Goal: Contribute content: Contribute content

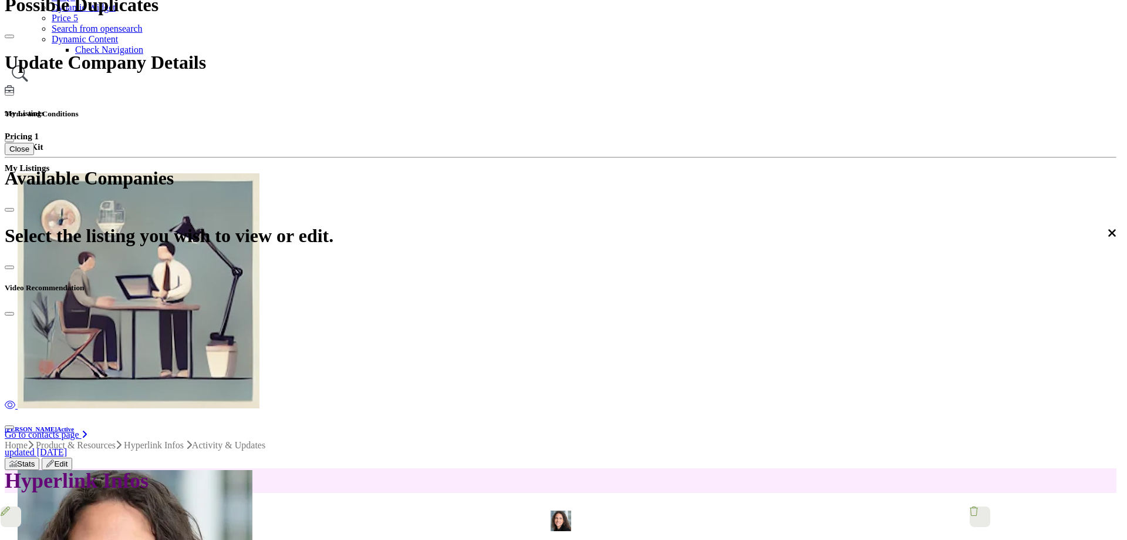
scroll to position [1174, 0]
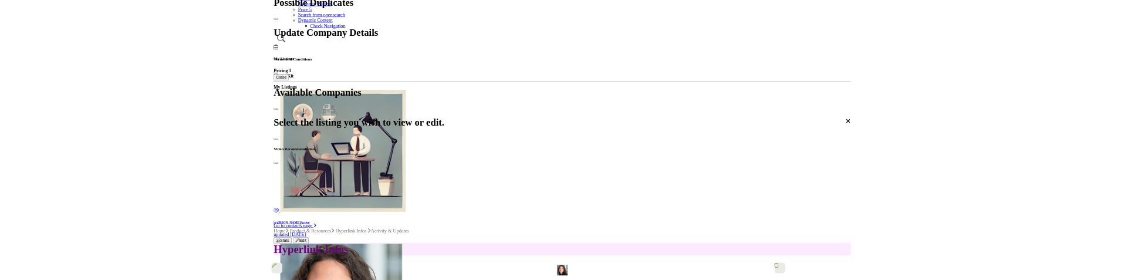
scroll to position [169, 0]
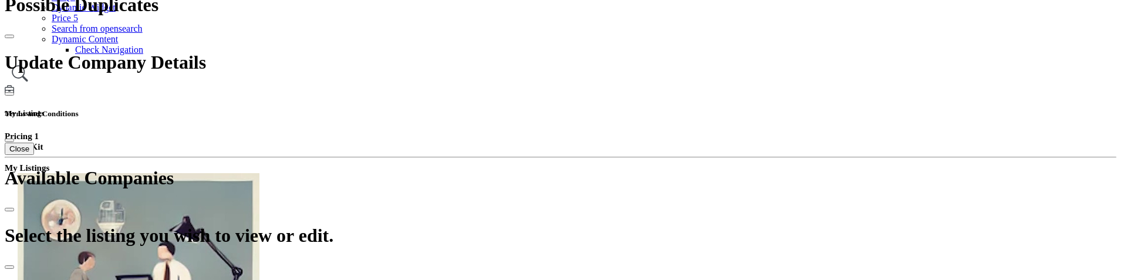
scroll to position [287, 0]
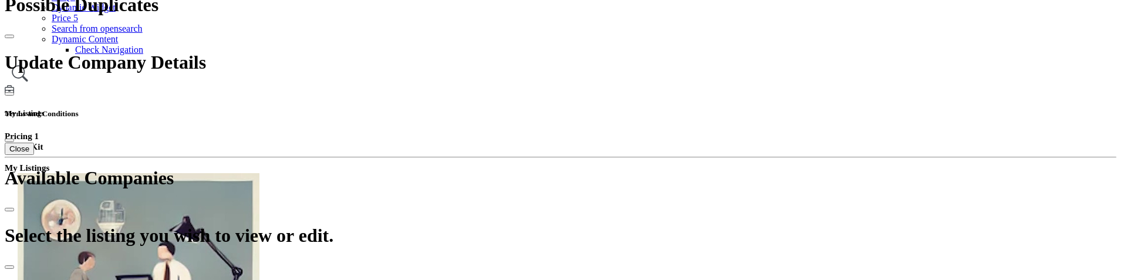
scroll to position [404, 0]
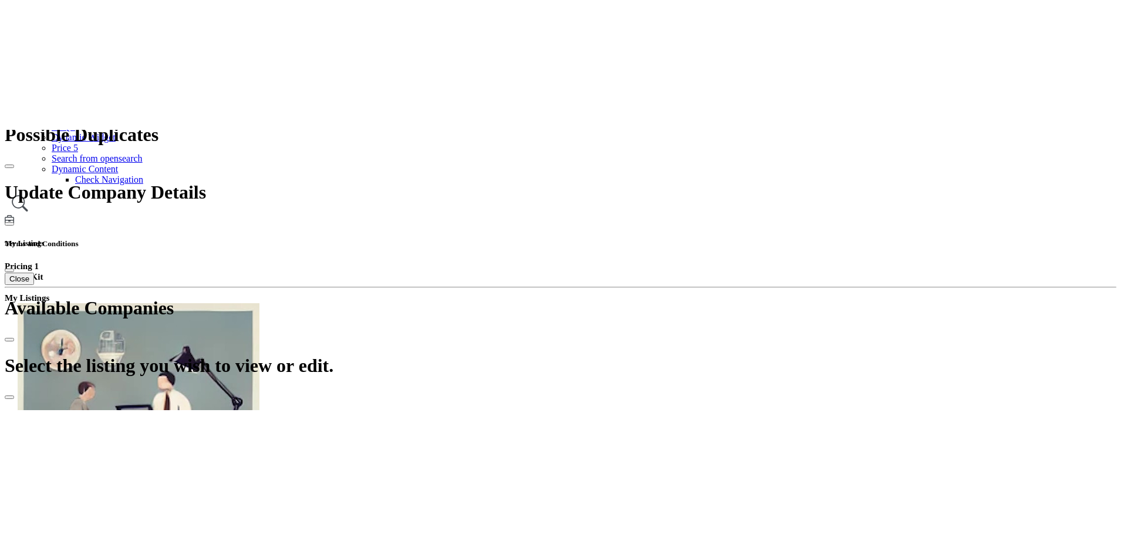
scroll to position [287, 0]
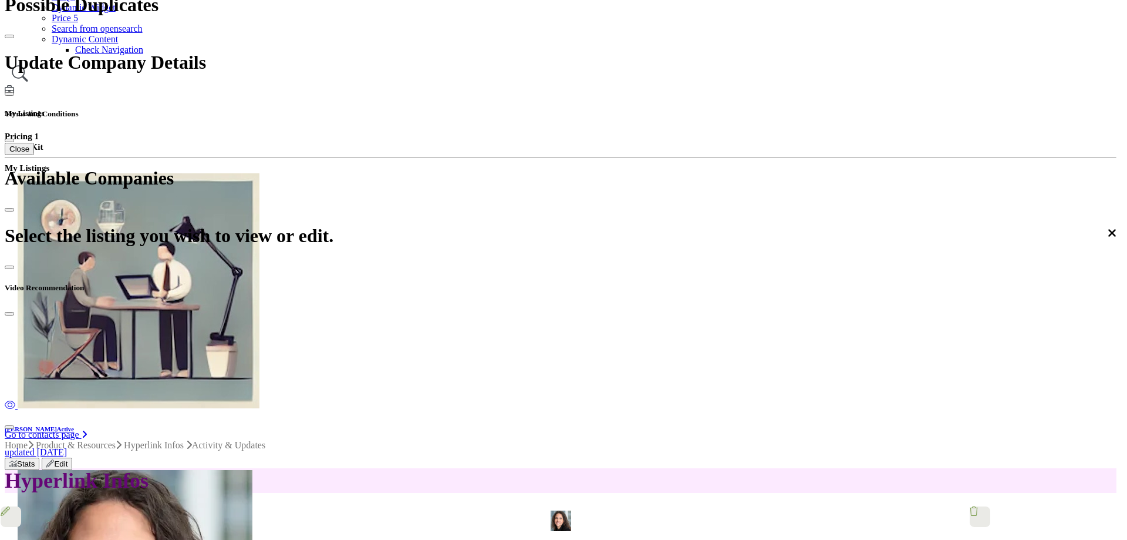
scroll to position [169, 0]
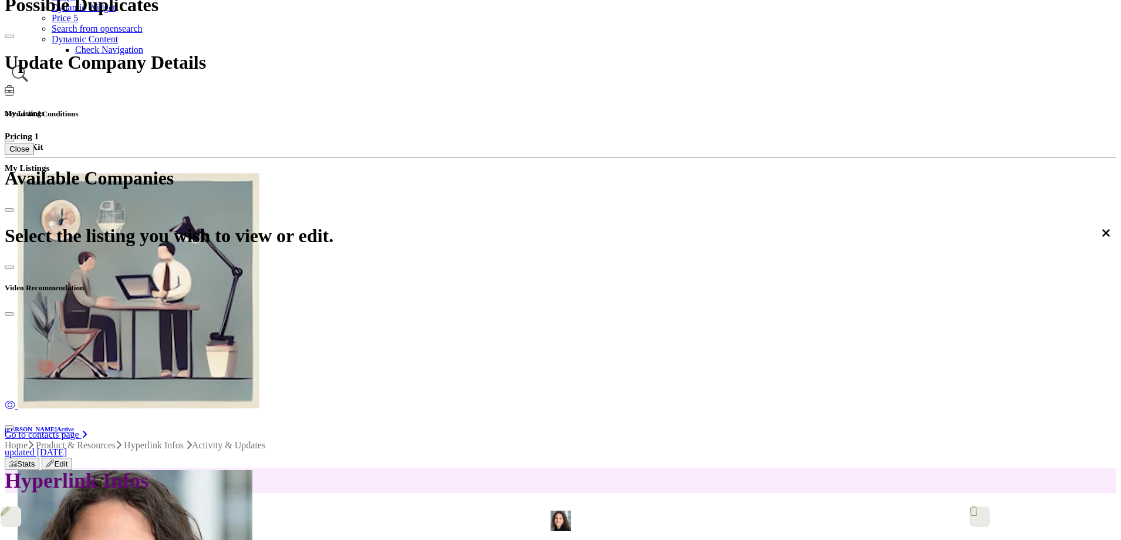
scroll to position [294, 0]
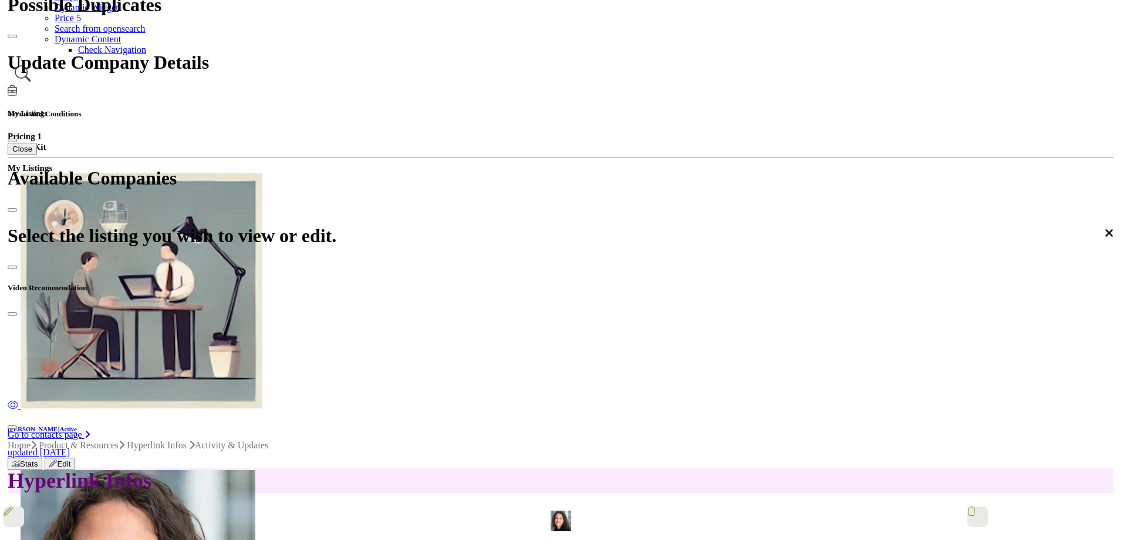
scroll to position [59, 0]
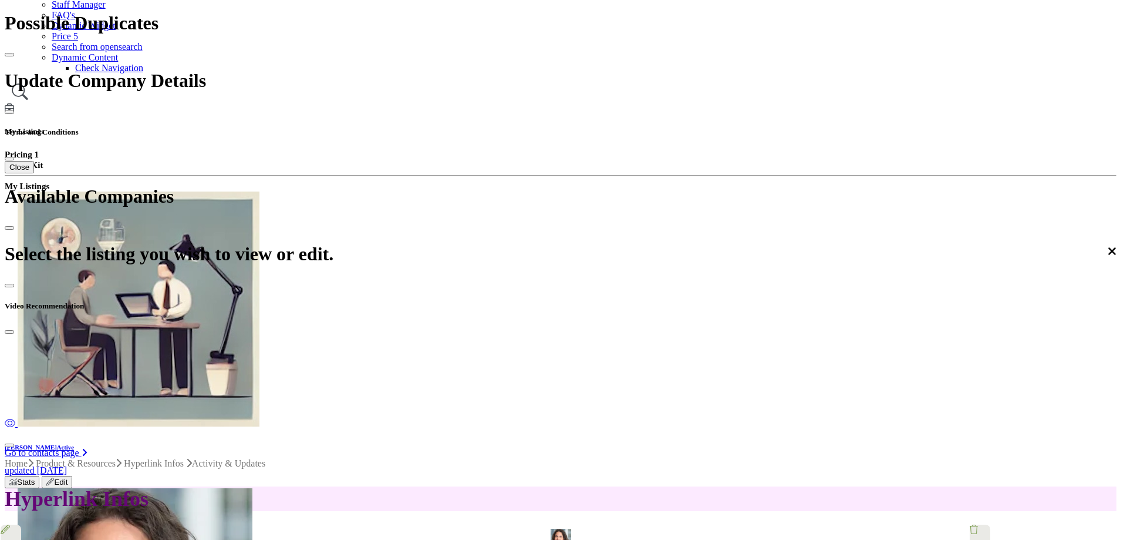
scroll to position [294, 0]
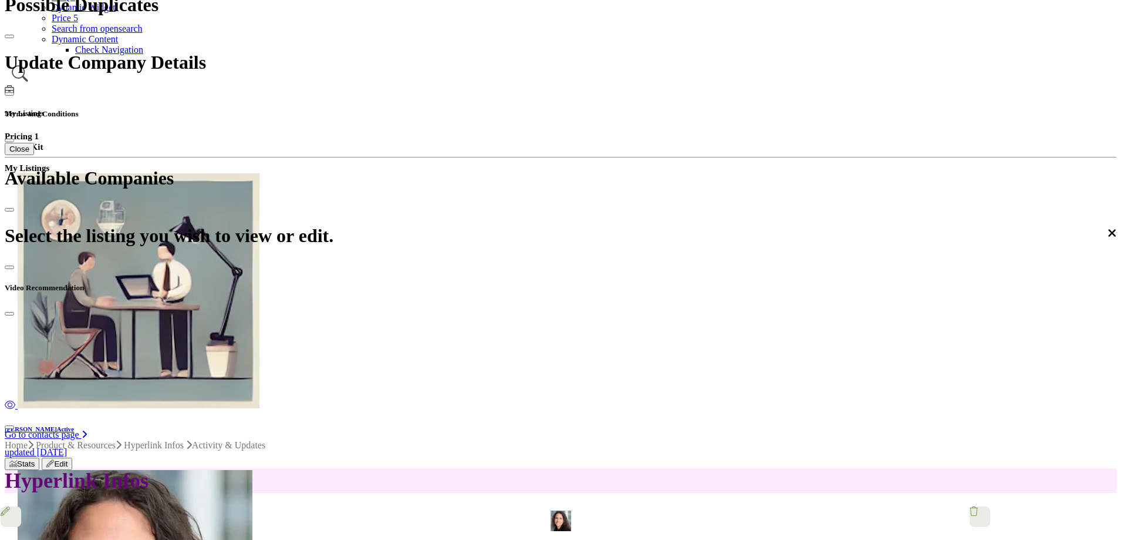
drag, startPoint x: 521, startPoint y: 238, endPoint x: 552, endPoint y: 314, distance: 81.1
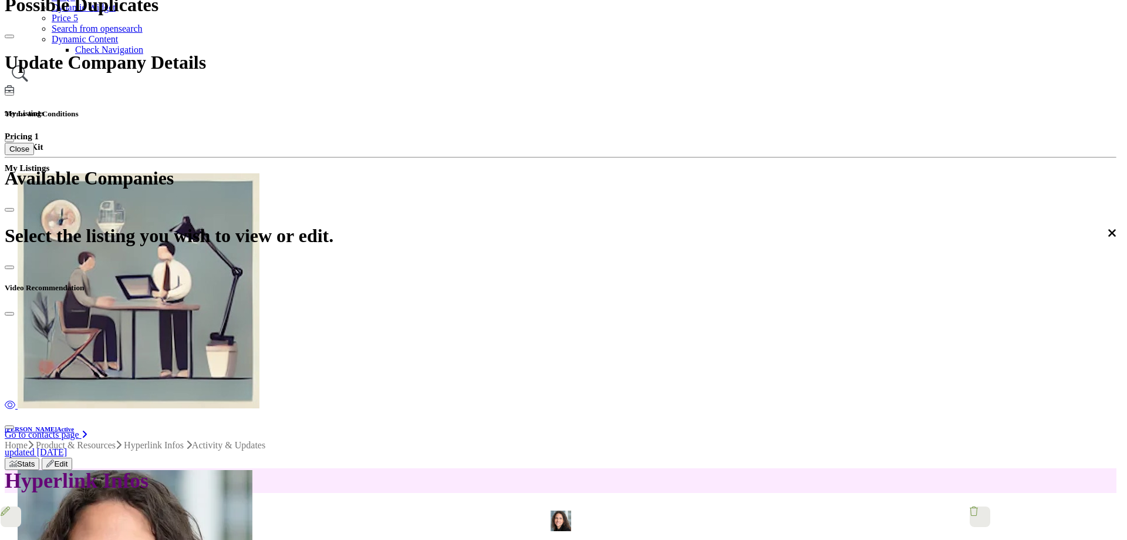
scroll to position [0, 0]
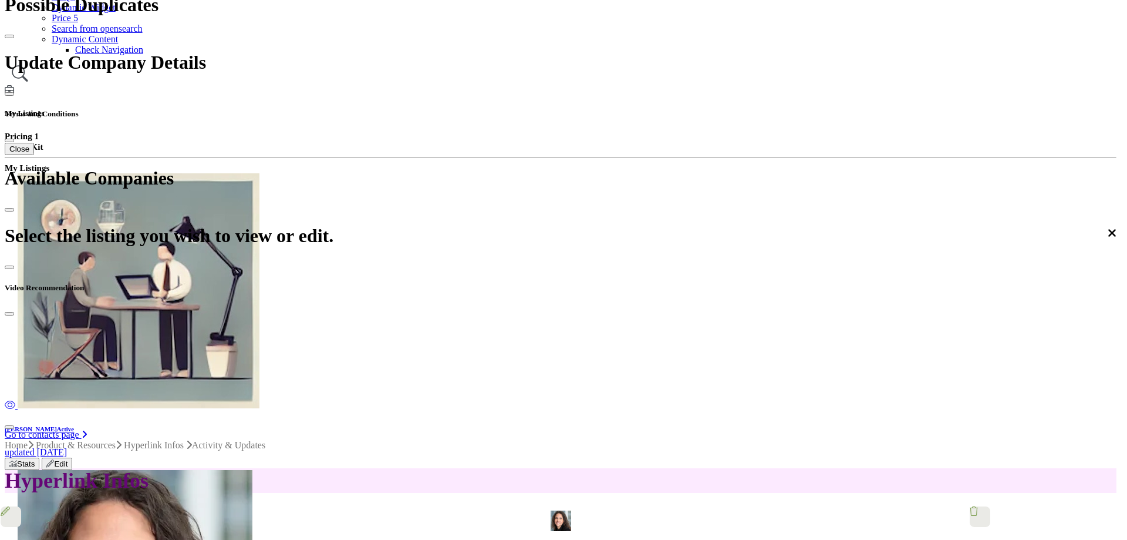
scroll to position [169, 0]
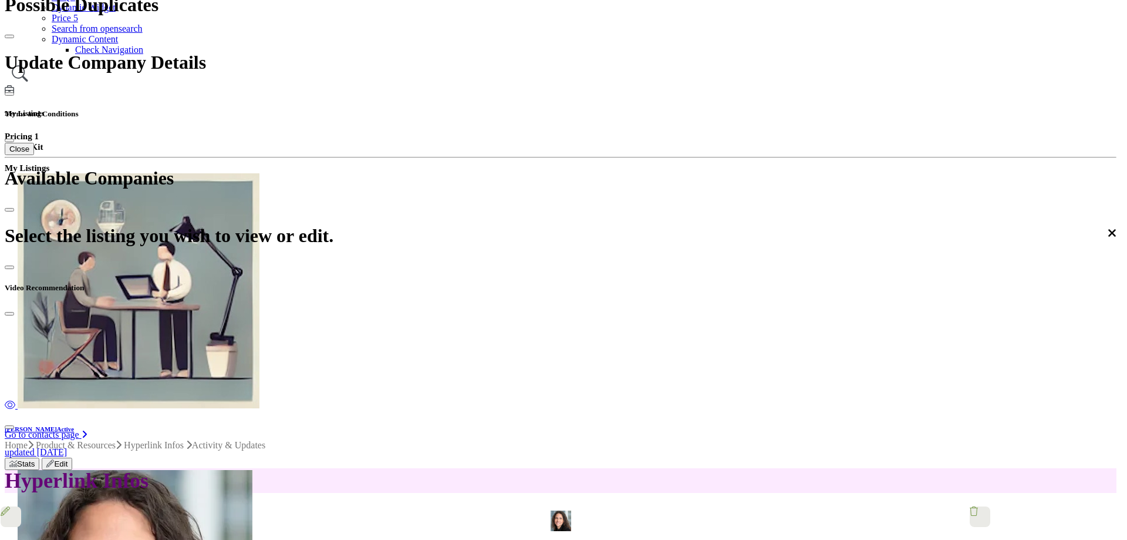
type input "**********"
select select "**********"
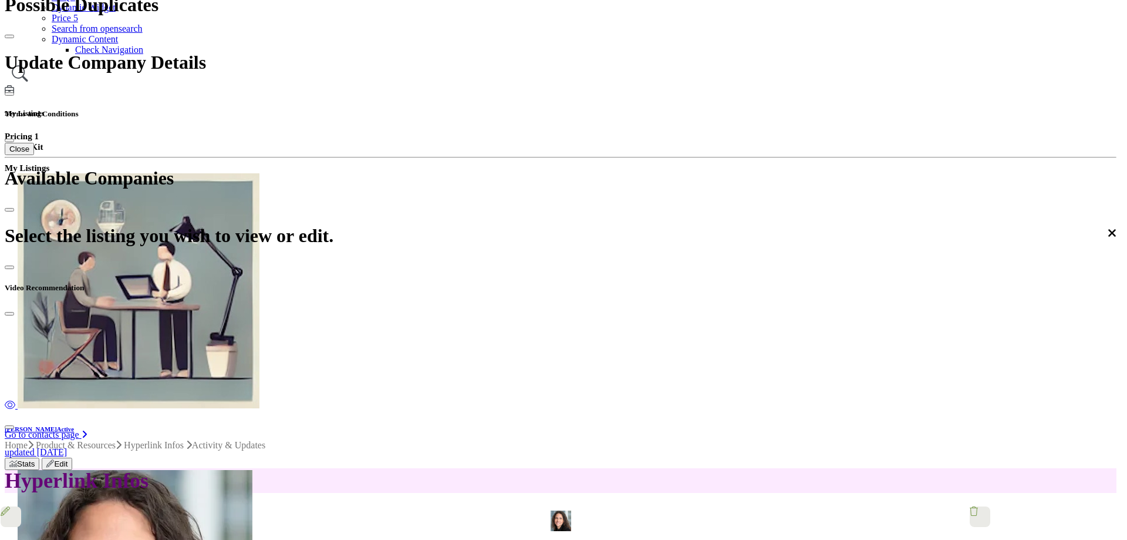
select select "*****"
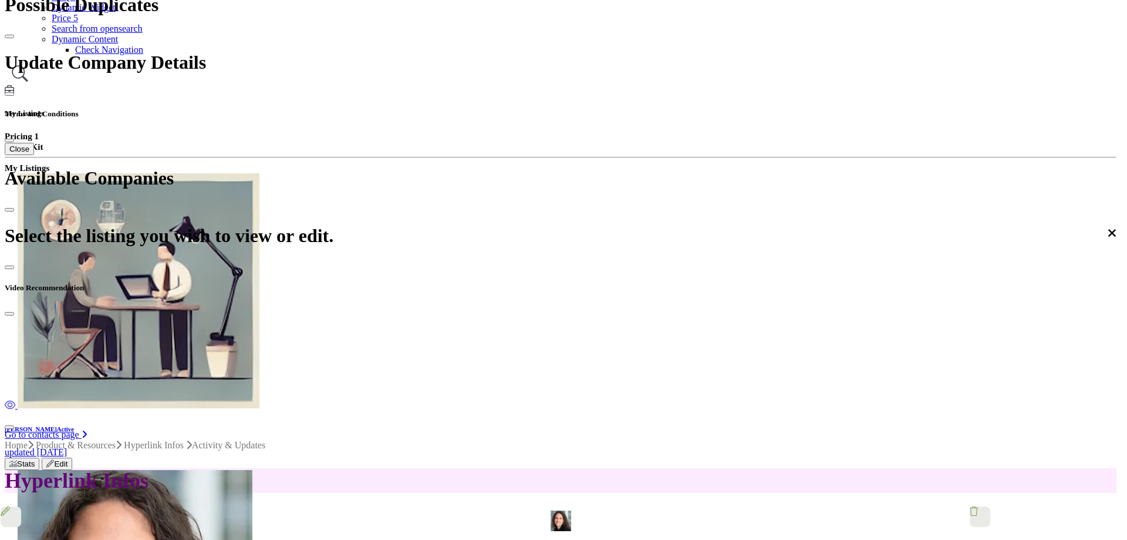
type input "**********"
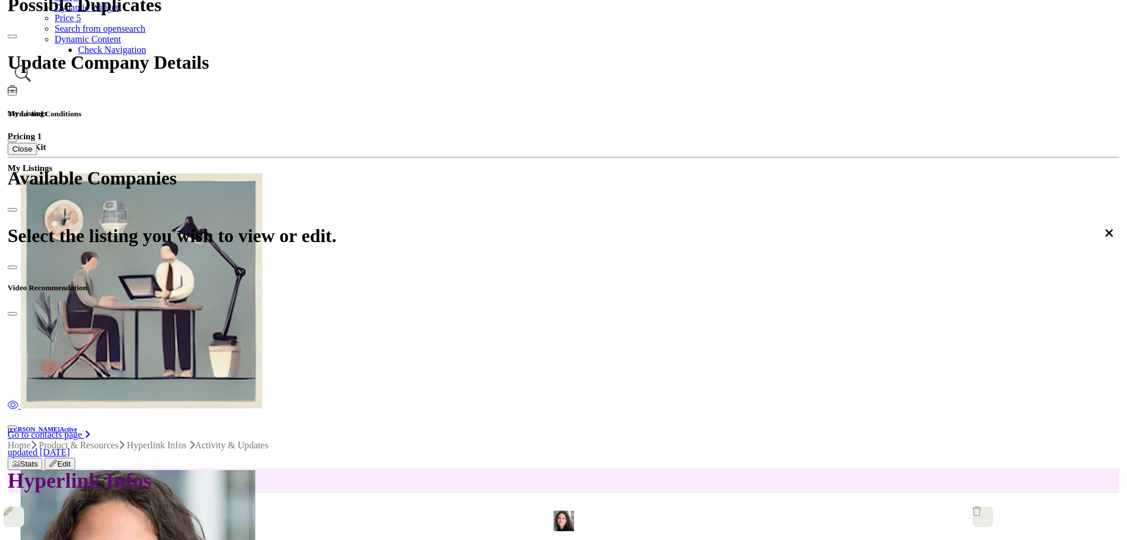
scroll to position [705, 0]
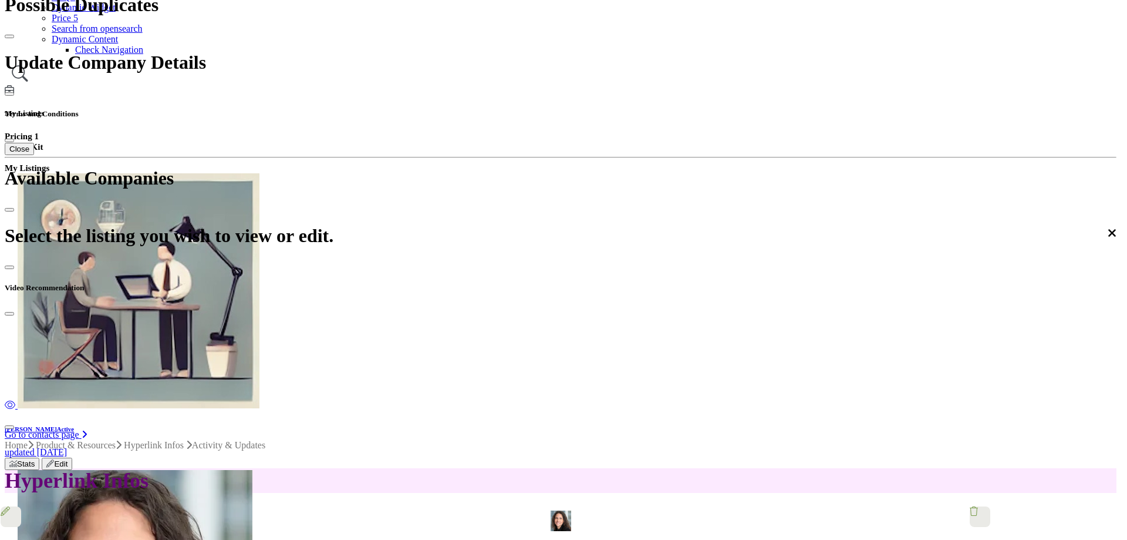
scroll to position [314, 0]
type input "**********"
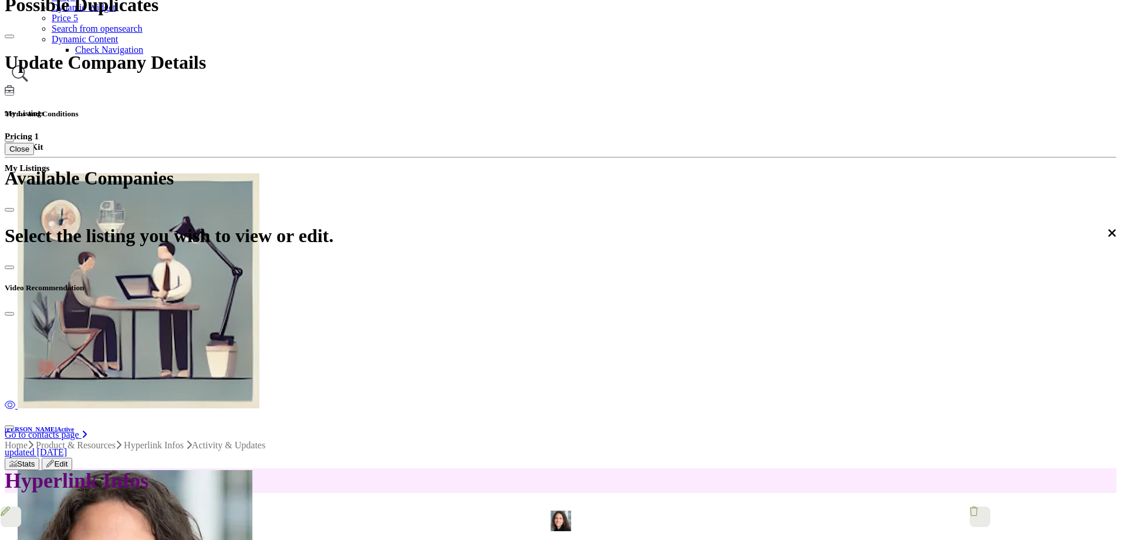
scroll to position [252, 0]
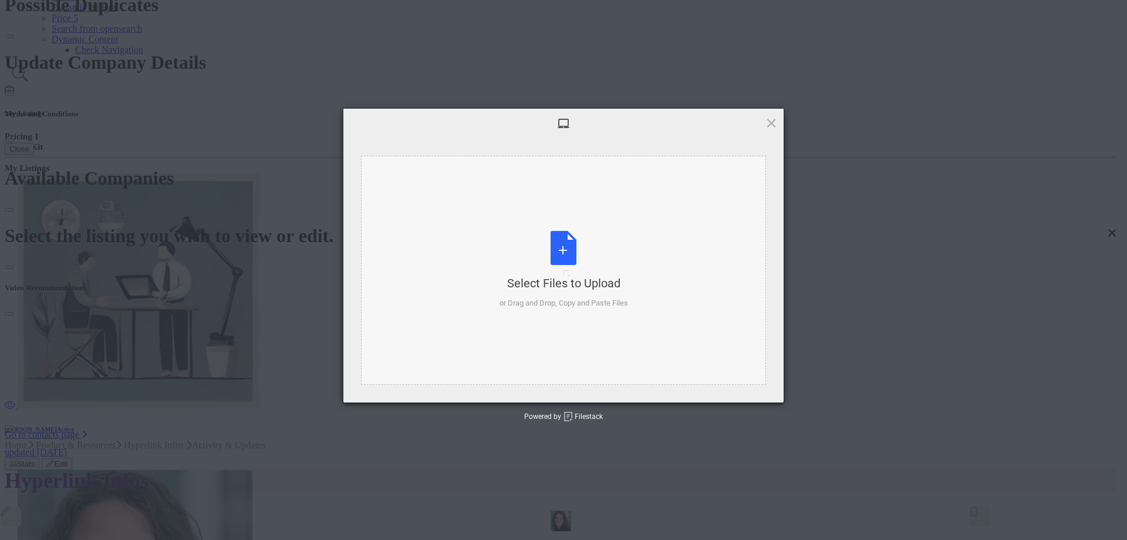
click at [555, 276] on div "Select Files to Upload or Drag and Drop, Copy and Paste Files" at bounding box center [564, 270] width 129 height 78
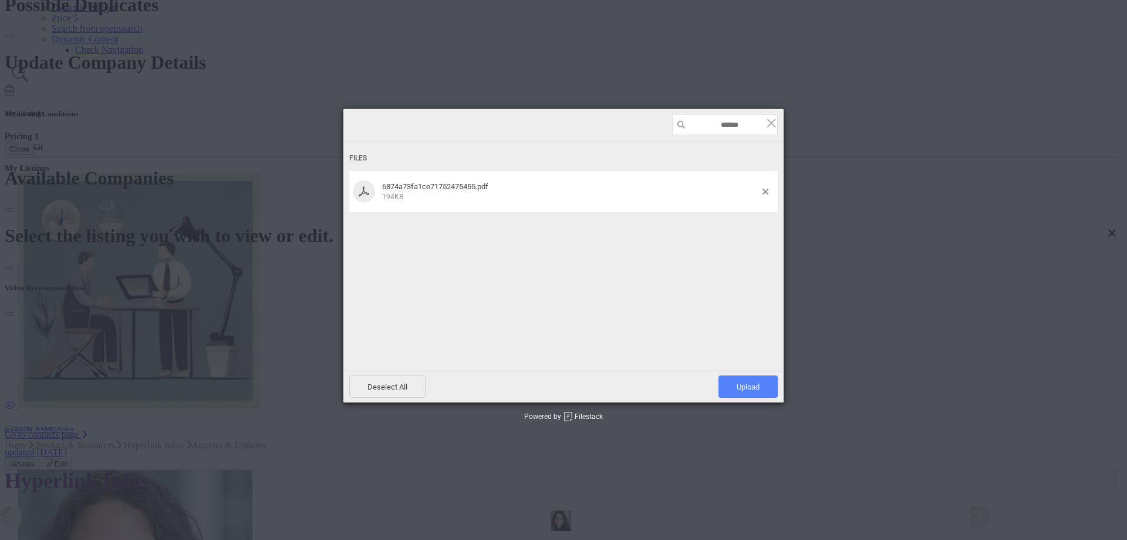
click at [743, 391] on span "Upload 1" at bounding box center [748, 386] width 23 height 9
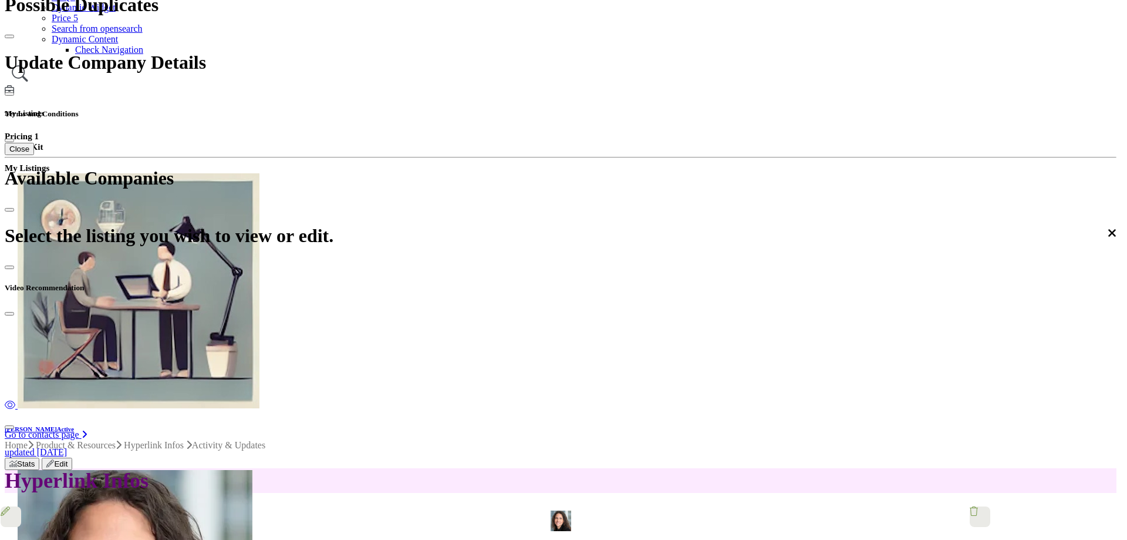
scroll to position [128, 0]
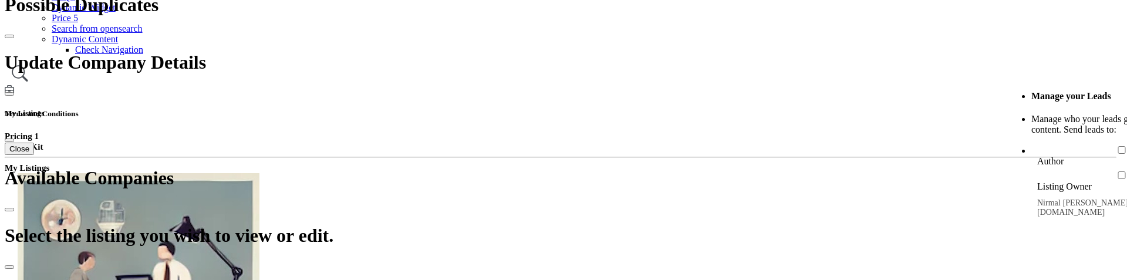
scroll to position [388, 0]
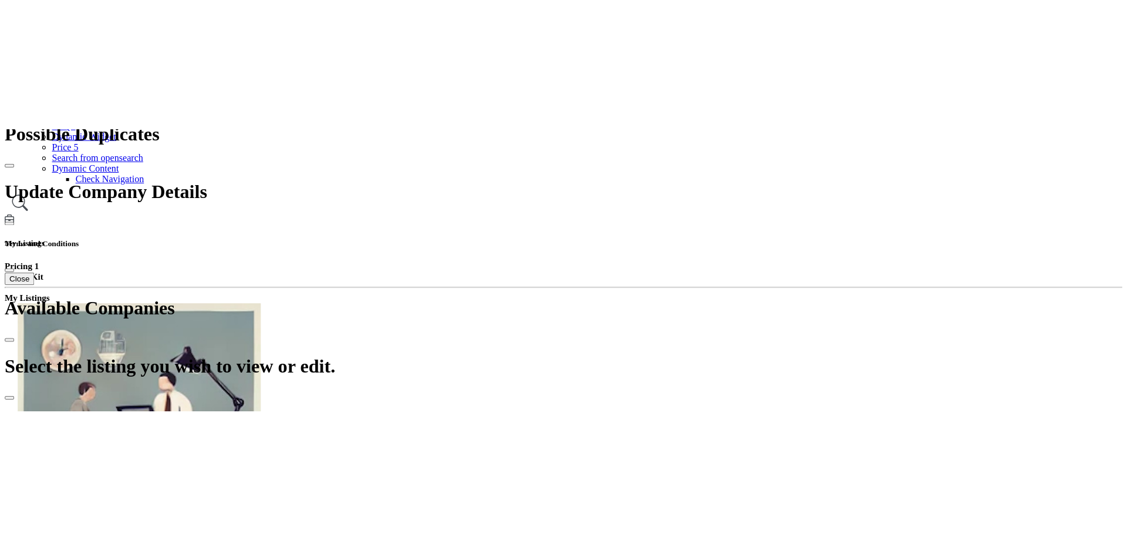
scroll to position [294, 0]
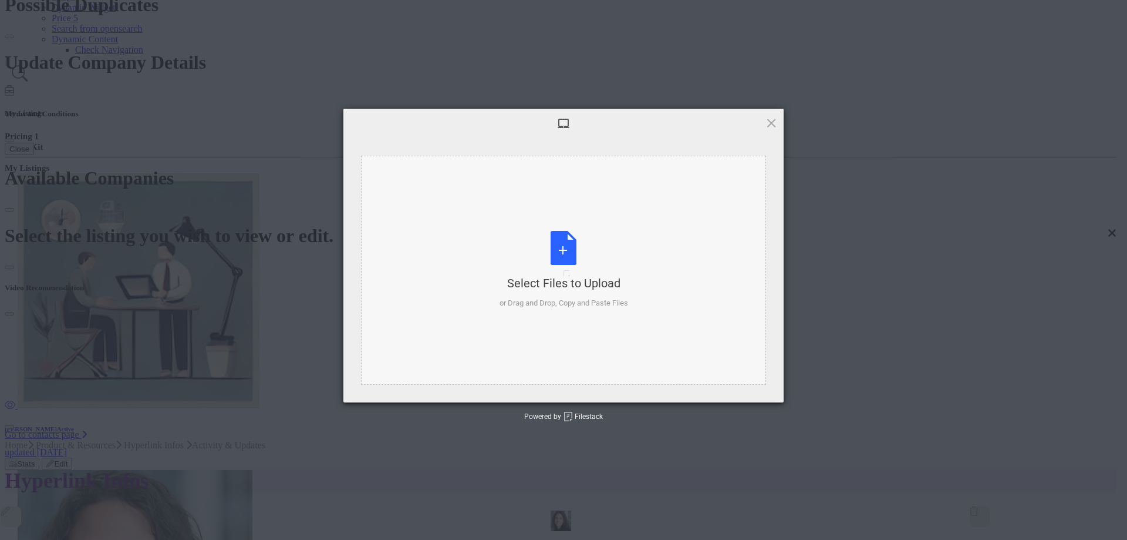
click at [562, 271] on div "Select Files to Upload or Drag and Drop, Copy and Paste Files" at bounding box center [564, 270] width 129 height 78
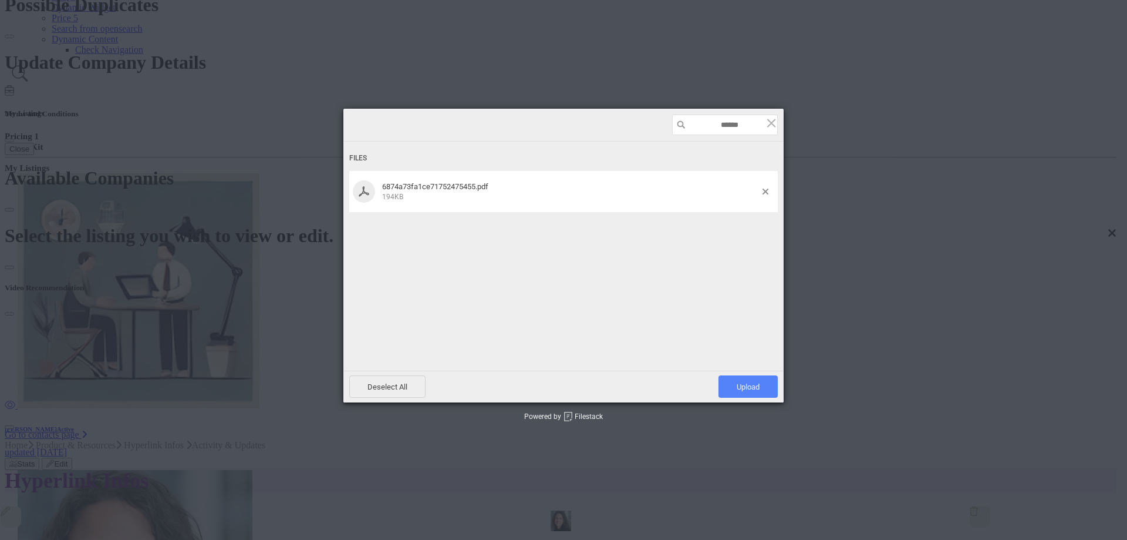
click at [735, 279] on span "Upload 1" at bounding box center [748, 386] width 59 height 22
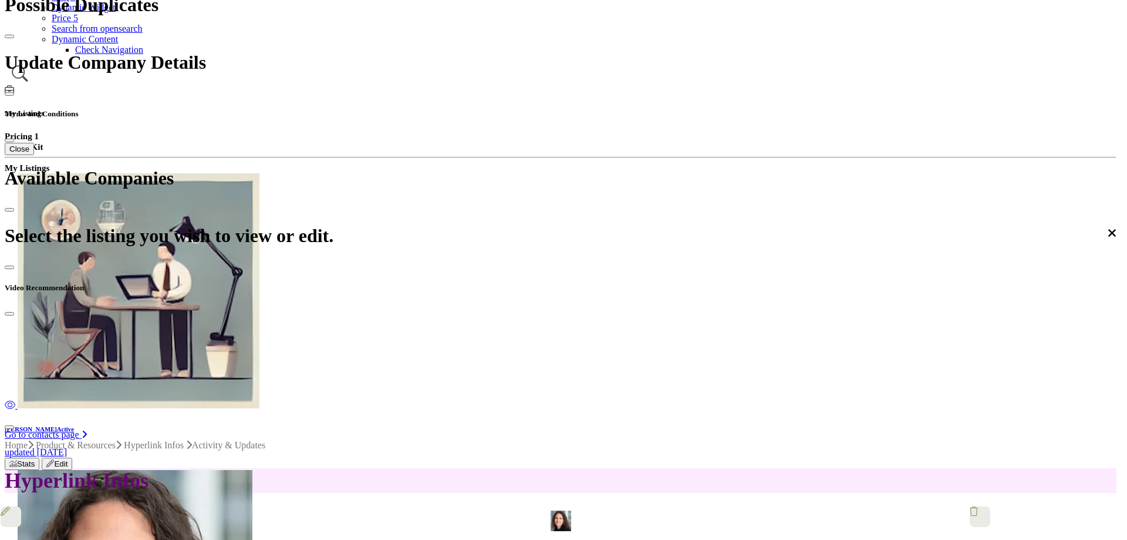
scroll to position [181, 0]
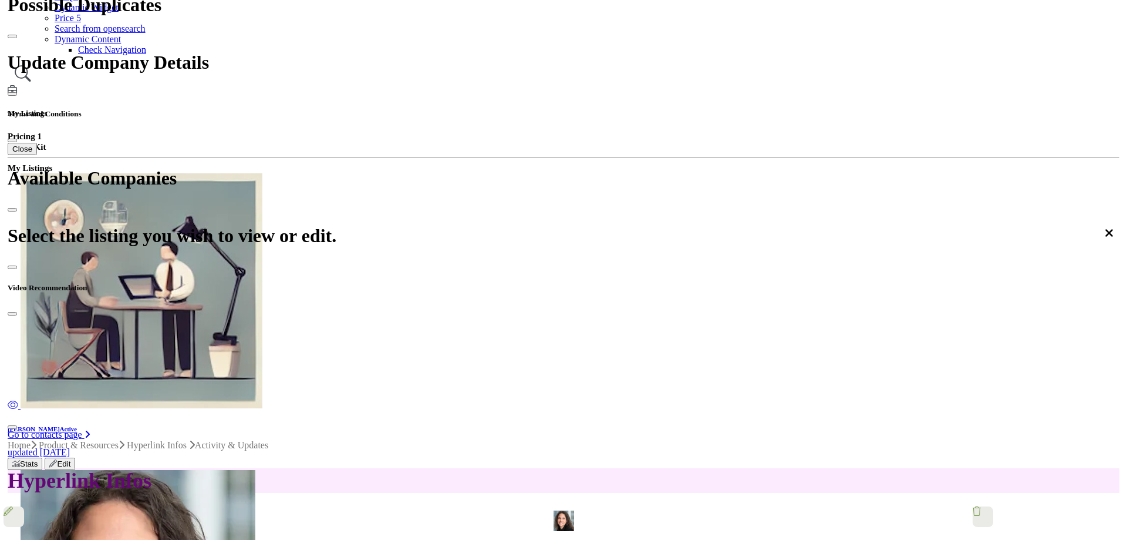
scroll to position [294, 0]
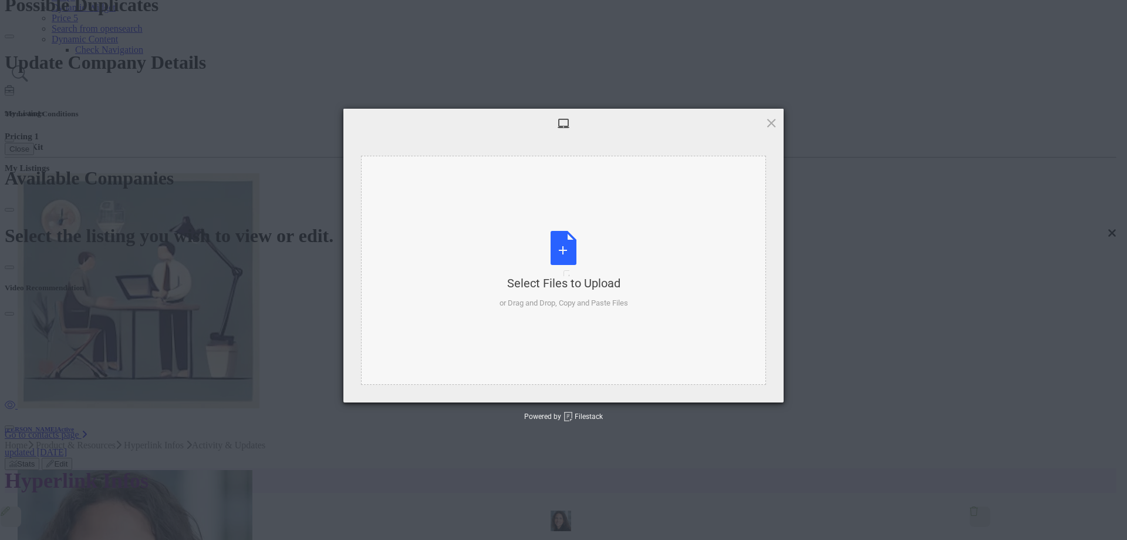
click at [564, 267] on div "Select Files to Upload or Drag and Drop, Copy and Paste Files" at bounding box center [564, 270] width 129 height 78
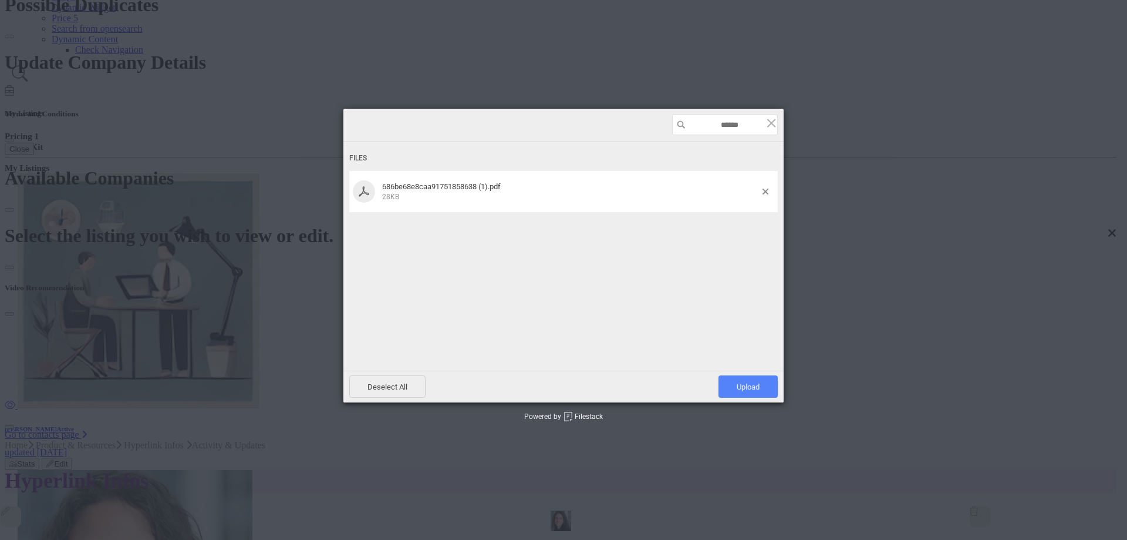
click at [738, 393] on span "Upload 1" at bounding box center [748, 386] width 59 height 22
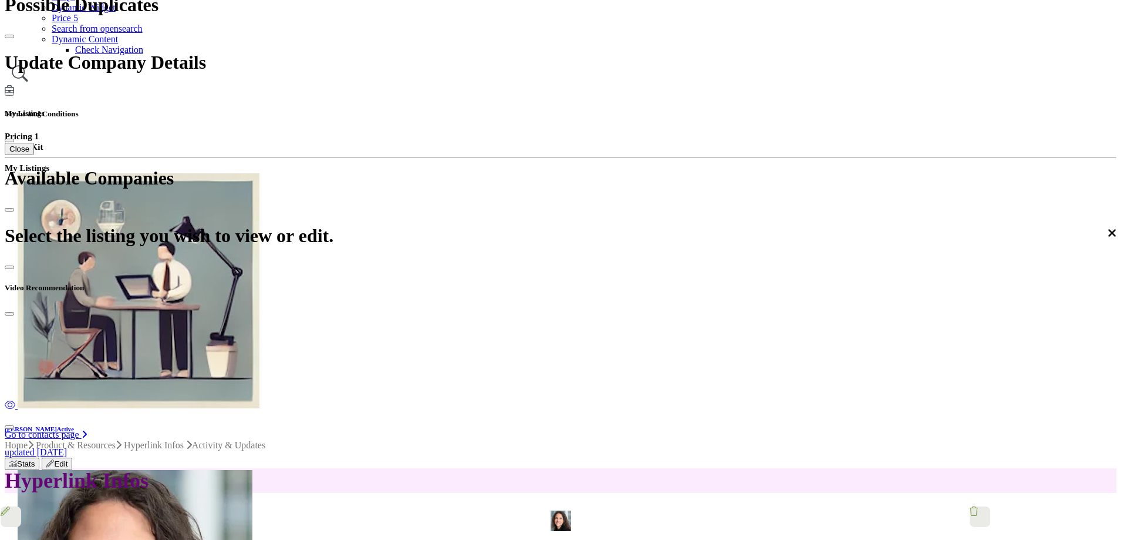
scroll to position [161, 0]
paste input "**********"
type input "**********"
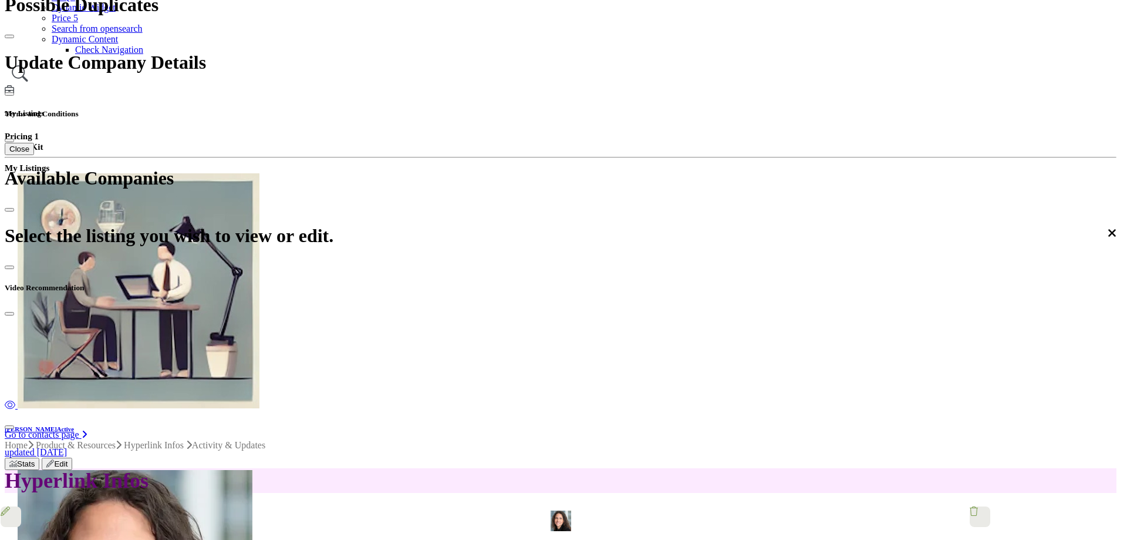
scroll to position [234, 0]
type textarea "**********"
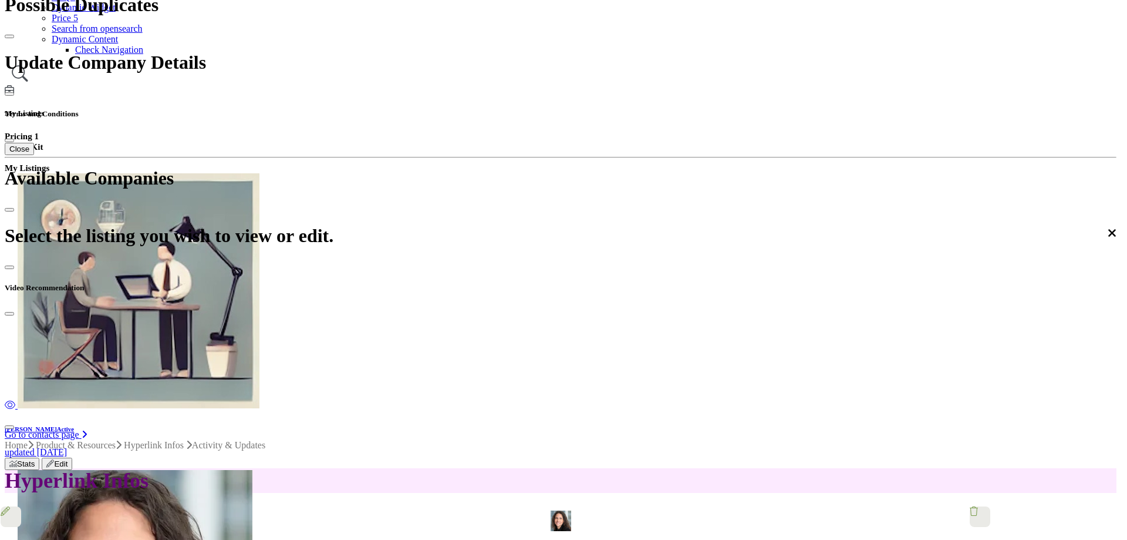
type input "**********"
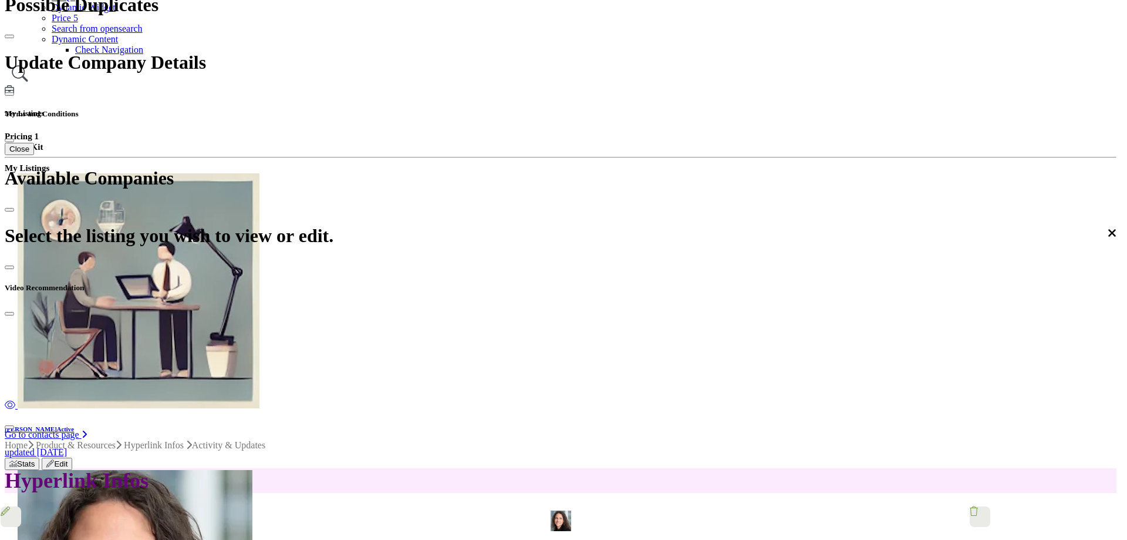
type input "**********"
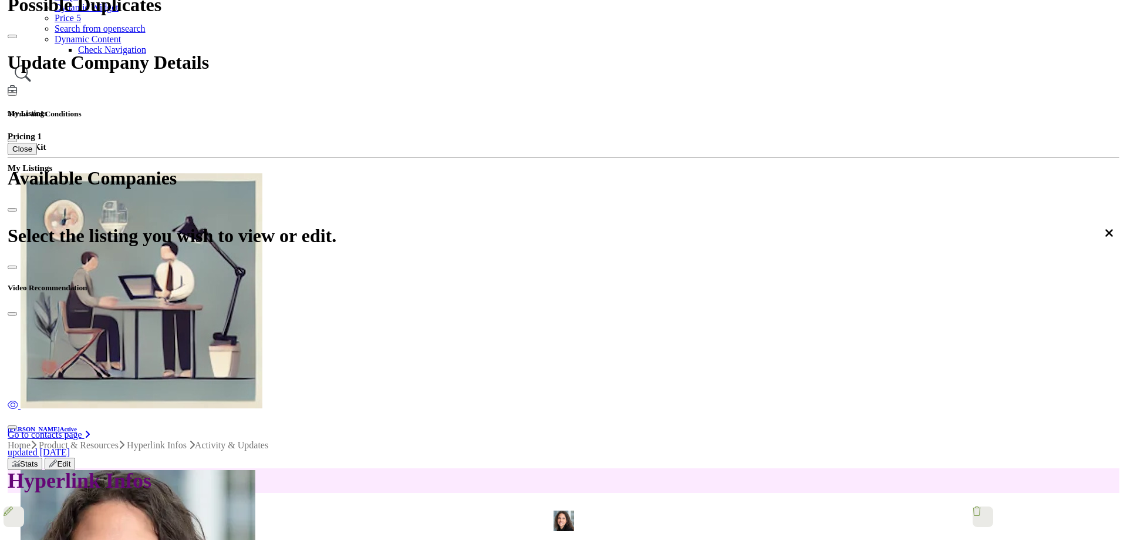
scroll to position [1359, 0]
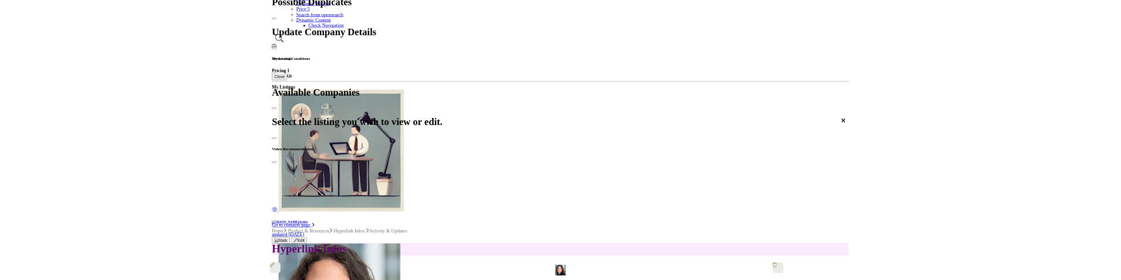
scroll to position [1418, 0]
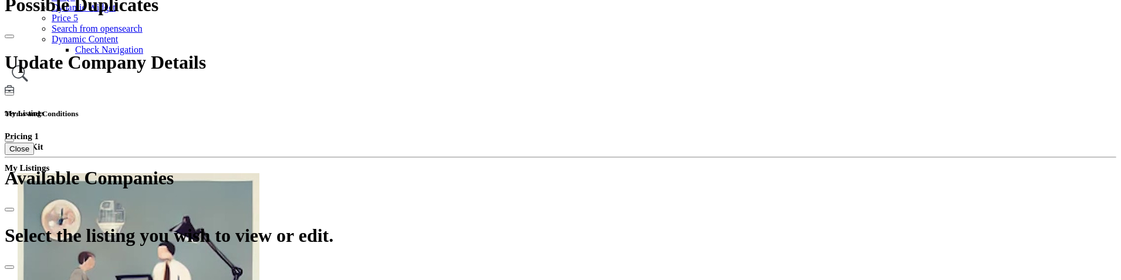
drag, startPoint x: 486, startPoint y: 109, endPoint x: 458, endPoint y: 105, distance: 28.5
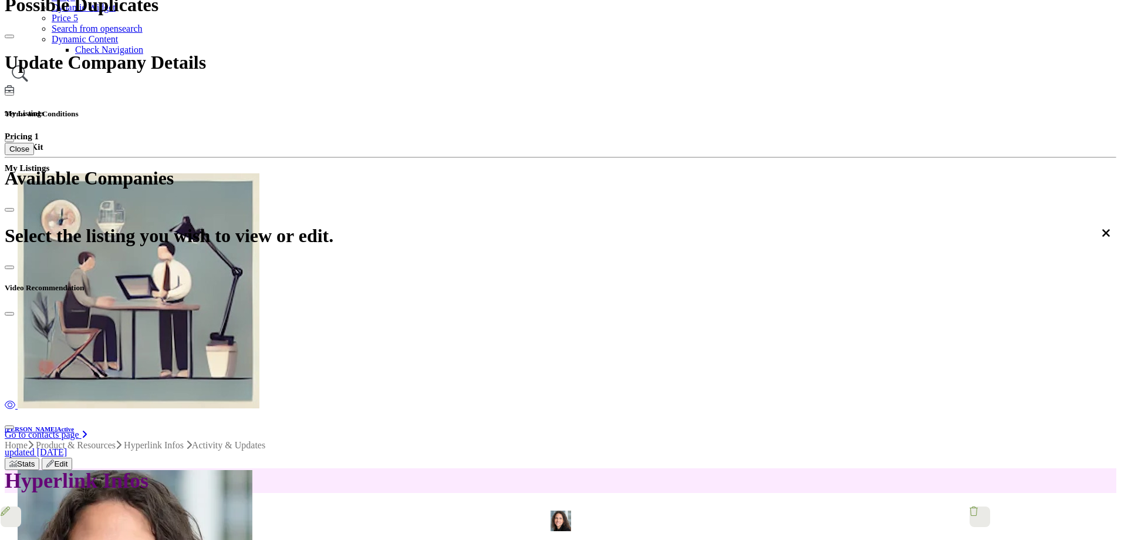
scroll to position [1233, 0]
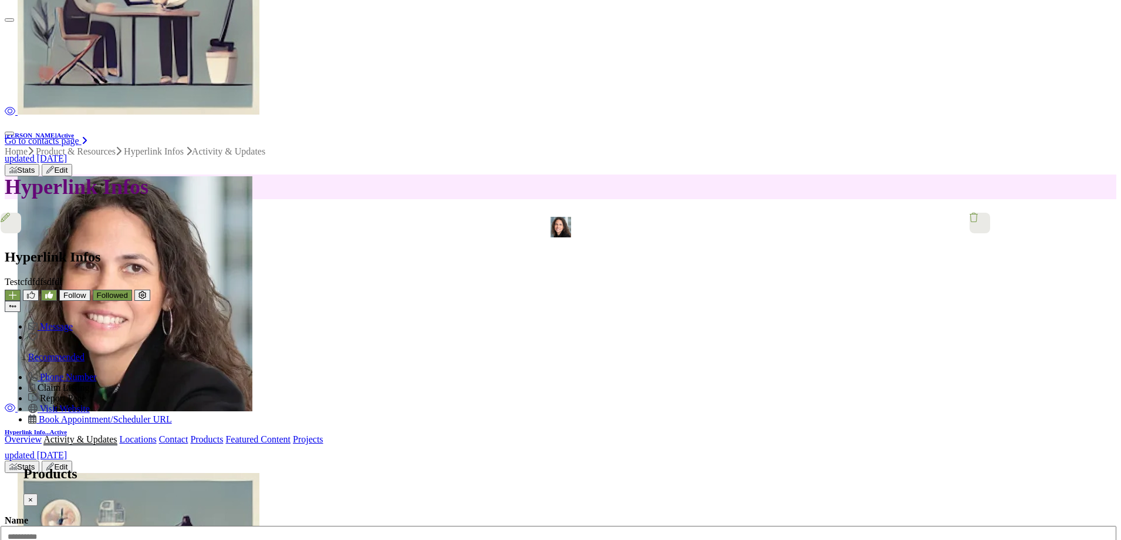
scroll to position [555, 0]
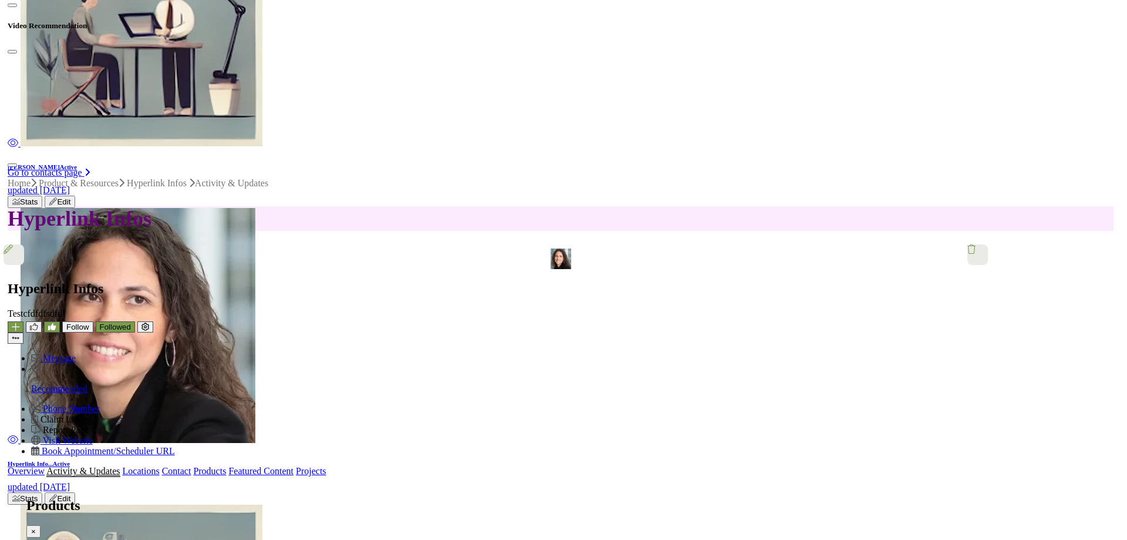
scroll to position [59, 0]
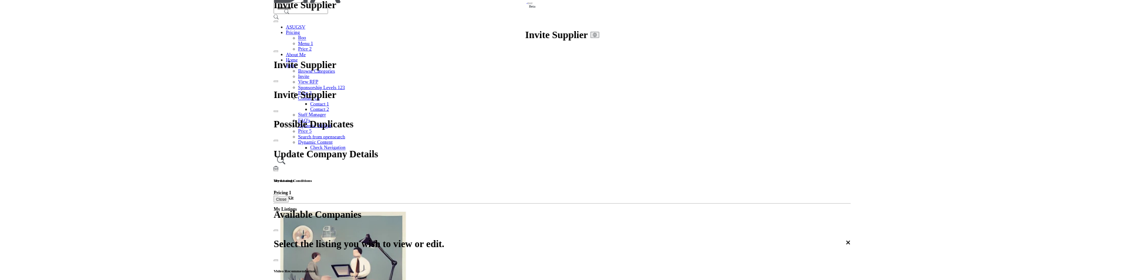
scroll to position [1527, 0]
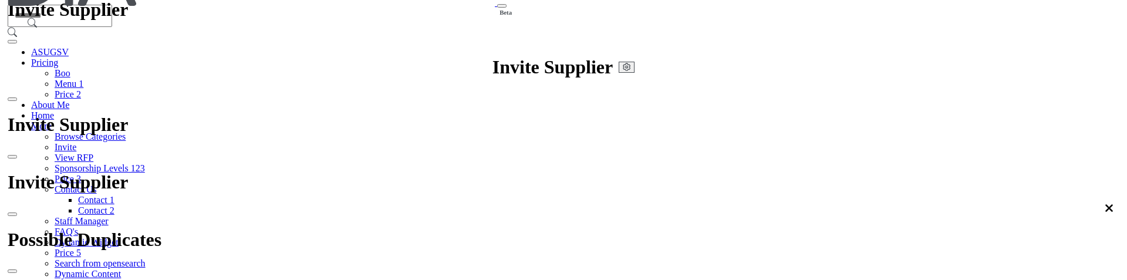
scroll to position [59, 0]
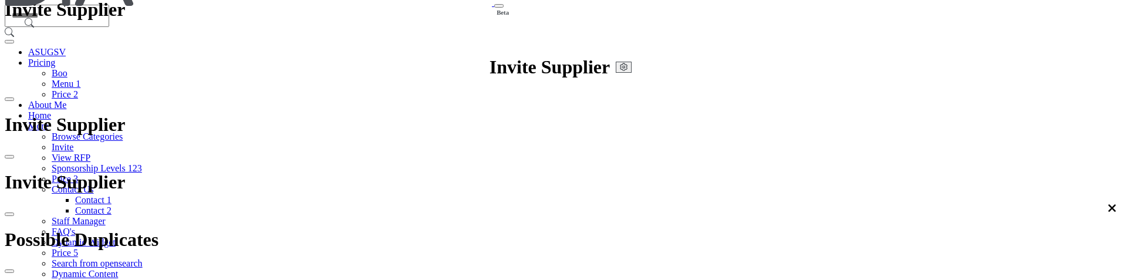
scroll to position [1468, 0]
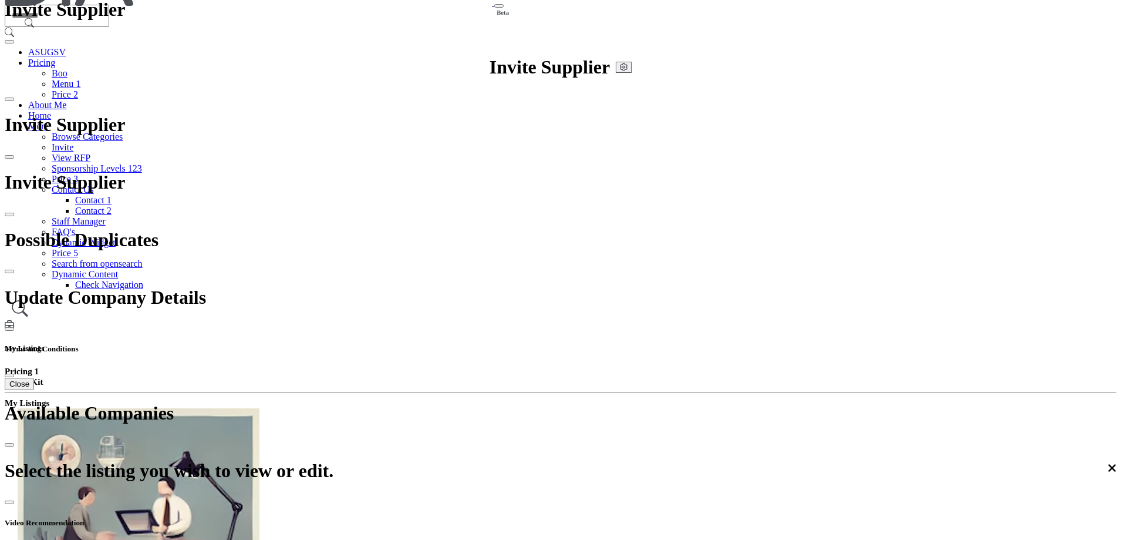
scroll to position [235, 0]
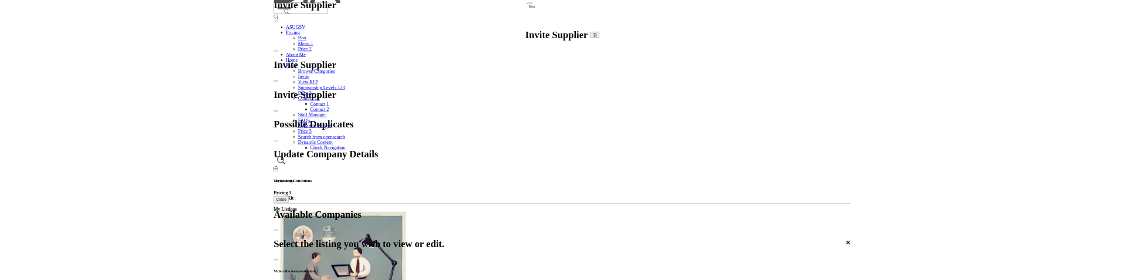
scroll to position [1292, 0]
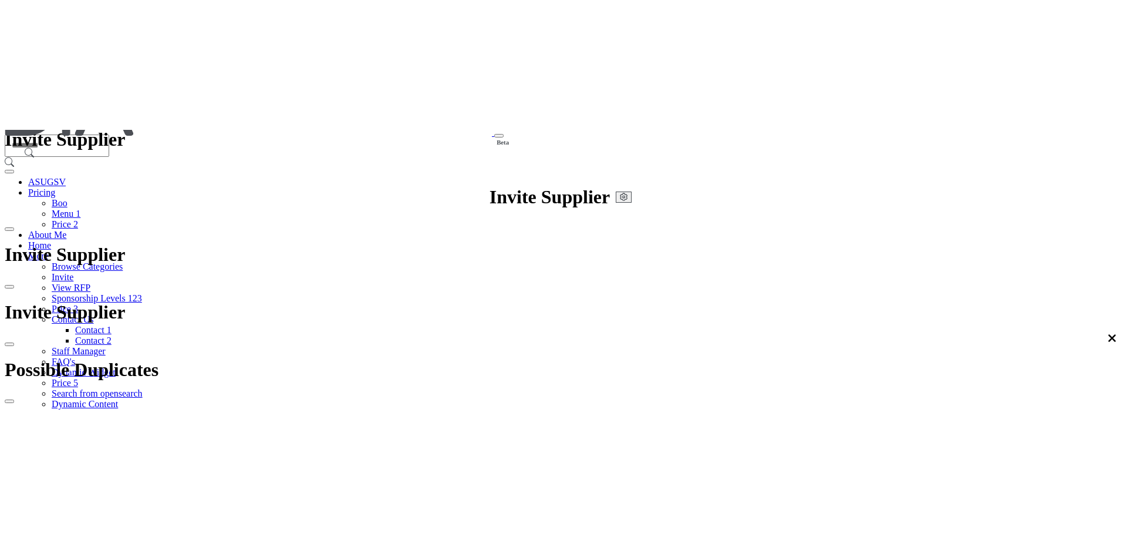
scroll to position [0, 0]
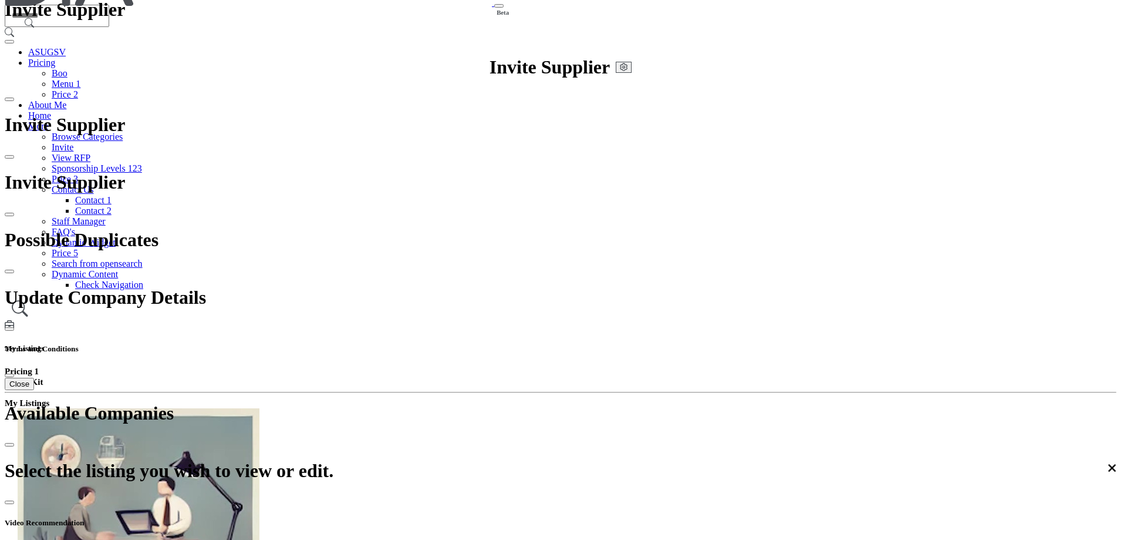
scroll to position [1468, 0]
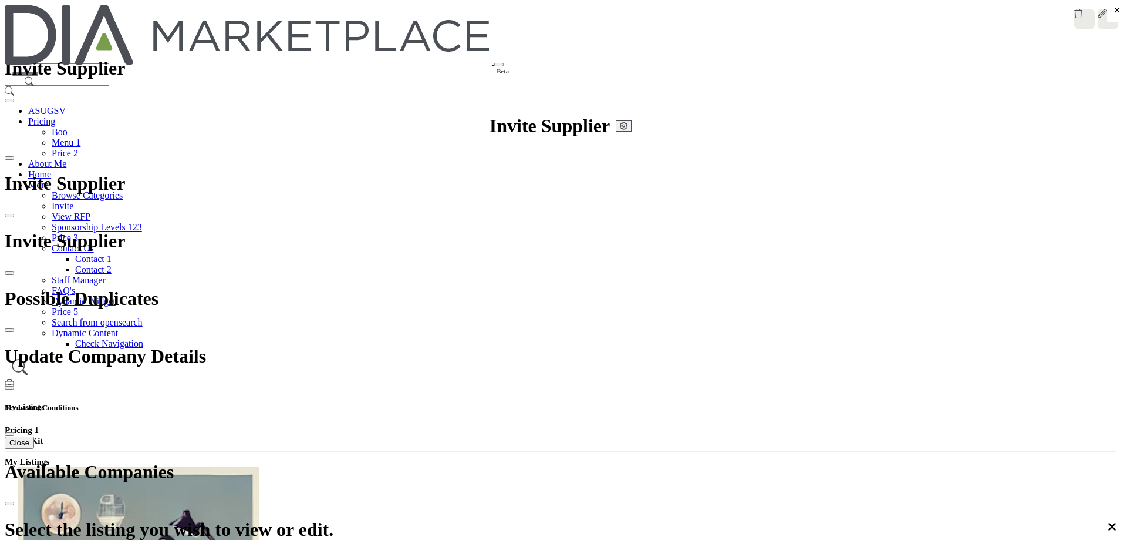
type input "********"
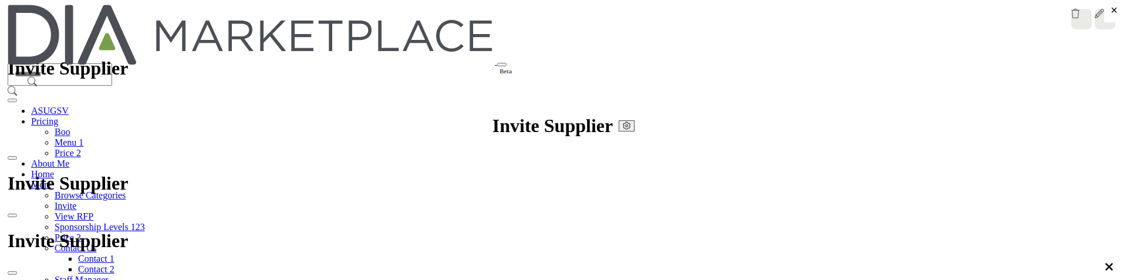
scroll to position [117, 0]
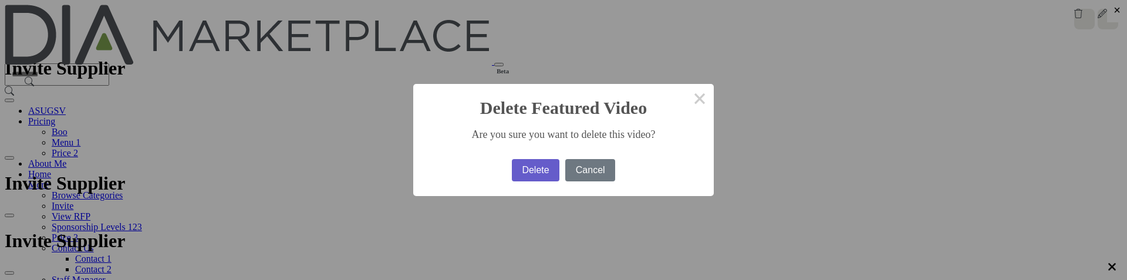
click at [516, 167] on button "Delete" at bounding box center [536, 170] width 48 height 22
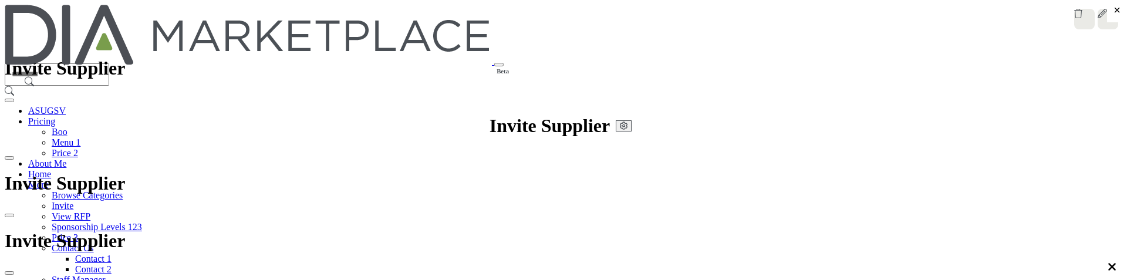
scroll to position [233, 0]
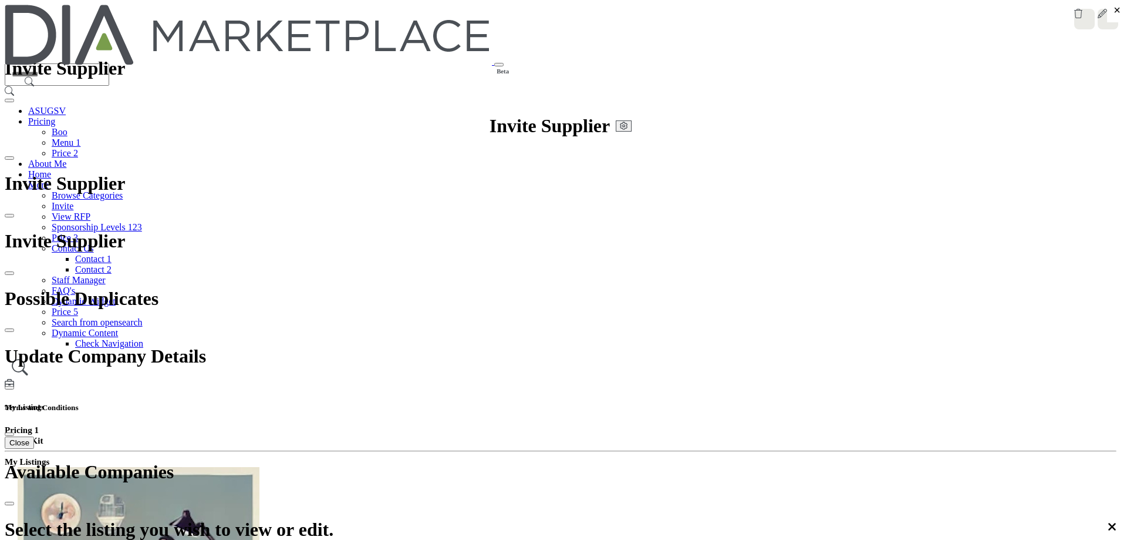
click input "Enter Video Title"
type input "******"
click button "Save Video"
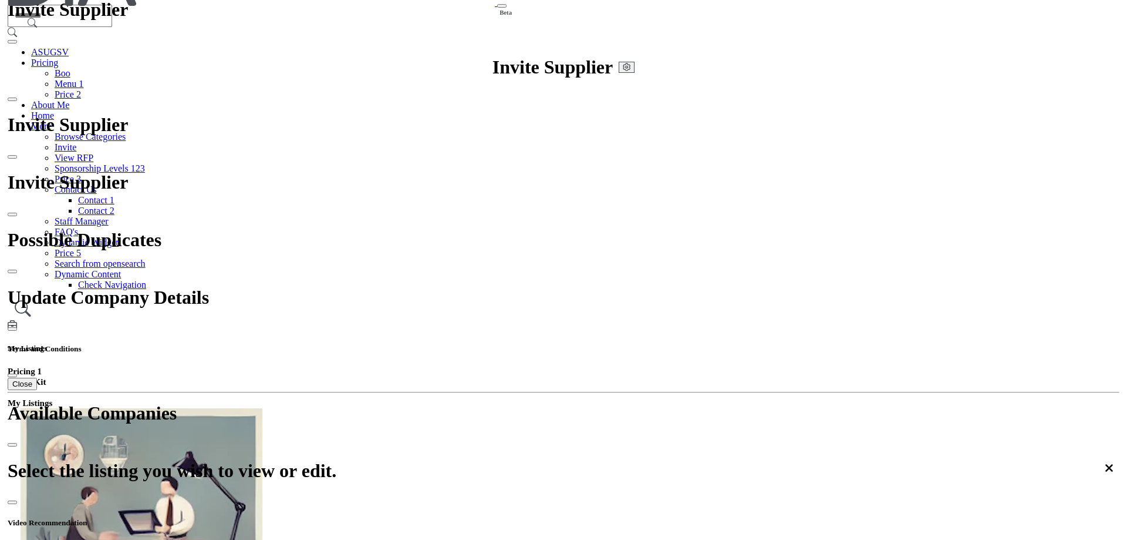
scroll to position [59, 0]
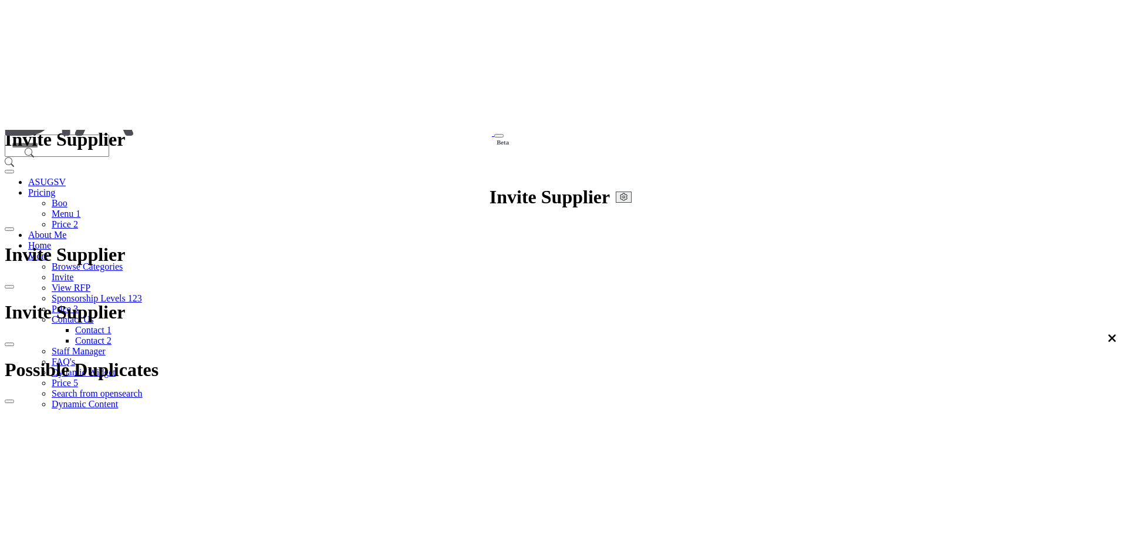
scroll to position [763, 0]
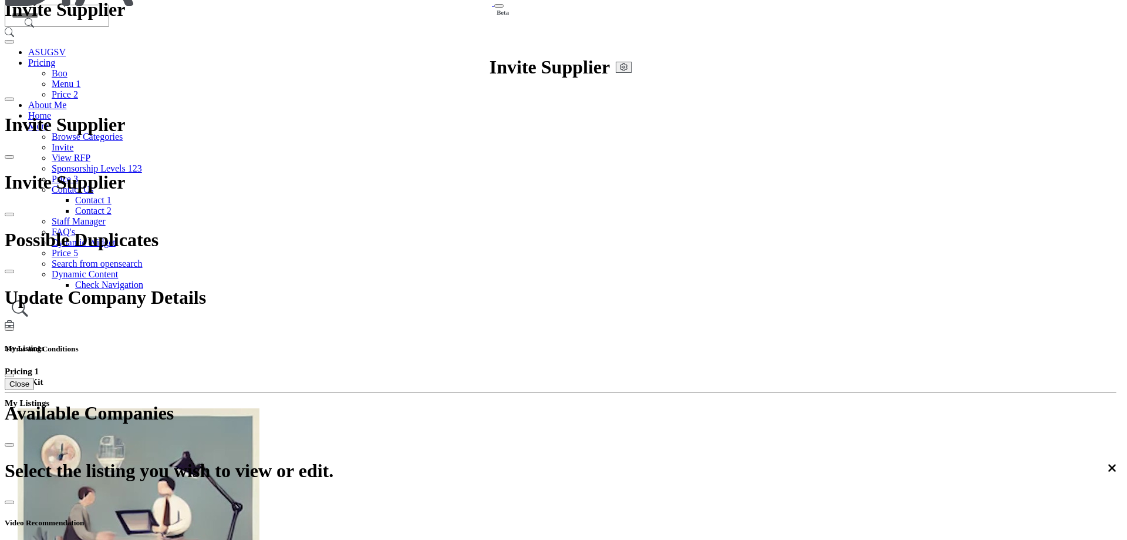
scroll to position [1407, 0]
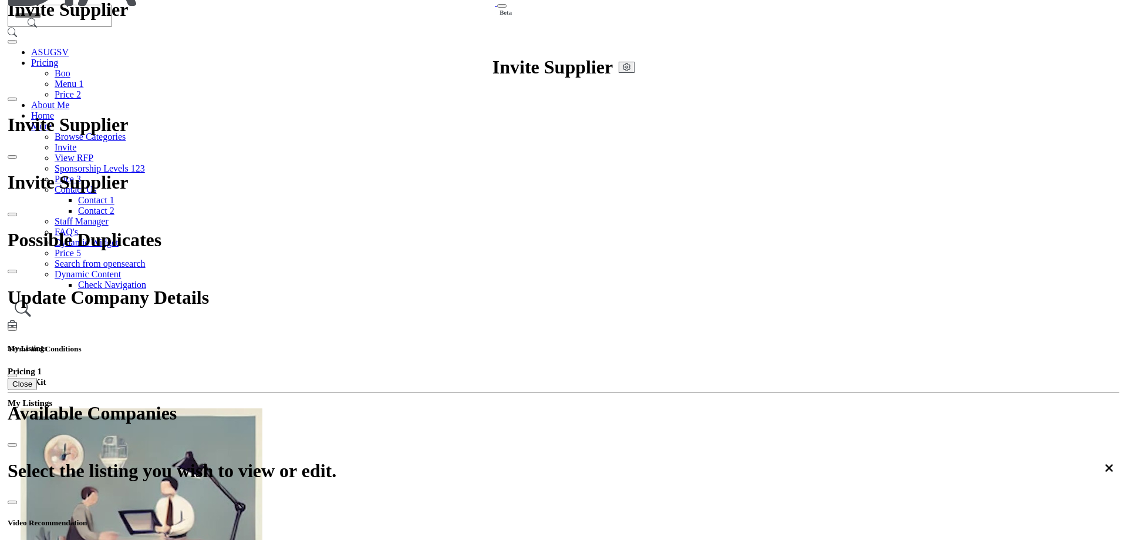
scroll to position [59, 0]
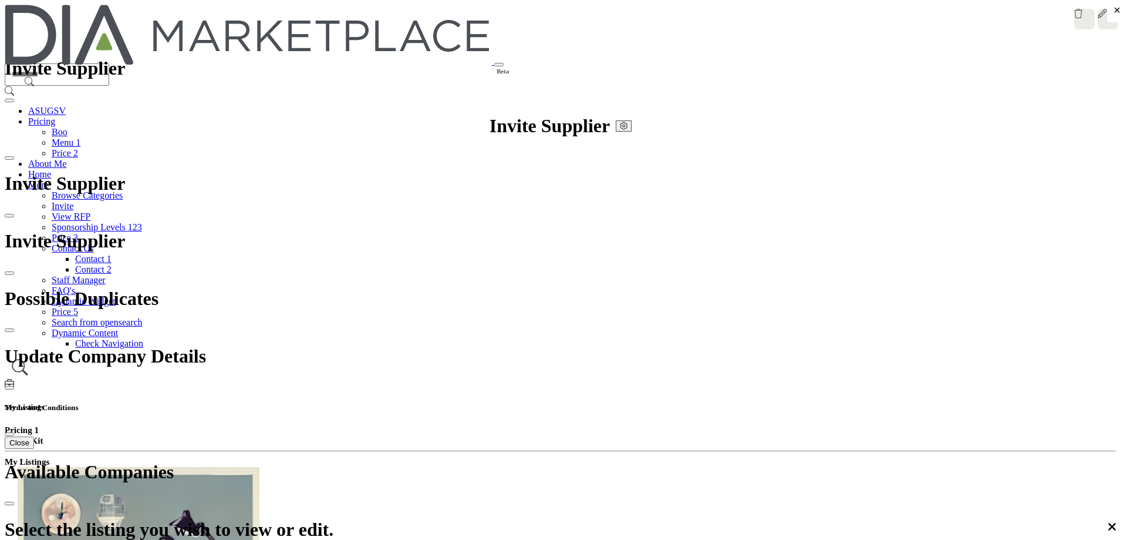
drag, startPoint x: 1039, startPoint y: 222, endPoint x: 804, endPoint y: 251, distance: 236.1
drag, startPoint x: 1043, startPoint y: 224, endPoint x: 1020, endPoint y: 271, distance: 52.8
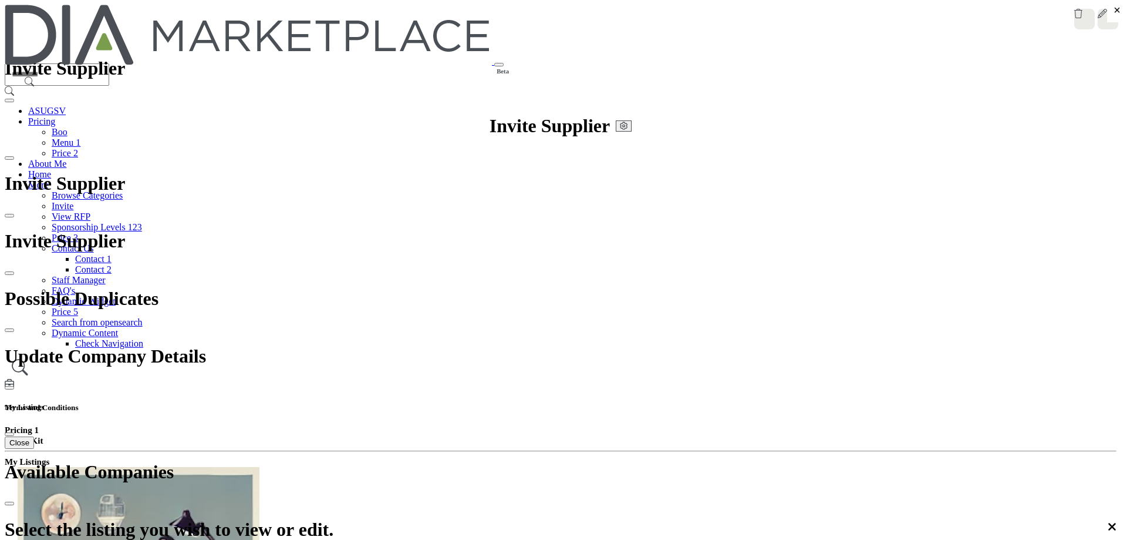
click at [1109, 14] on icon at bounding box center [1113, 8] width 9 height 9
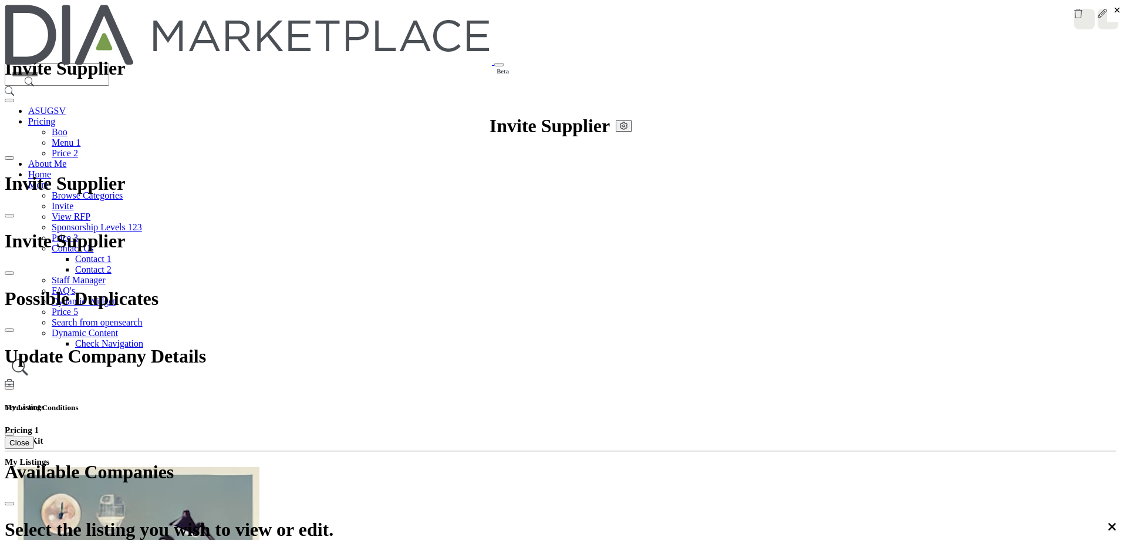
type input "**********"
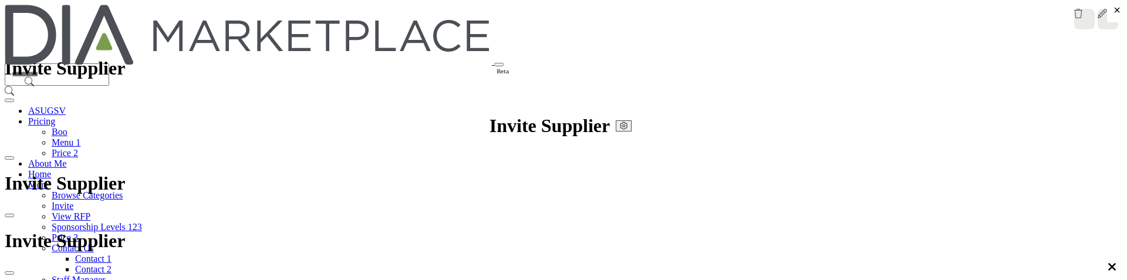
scroll to position [2413, 0]
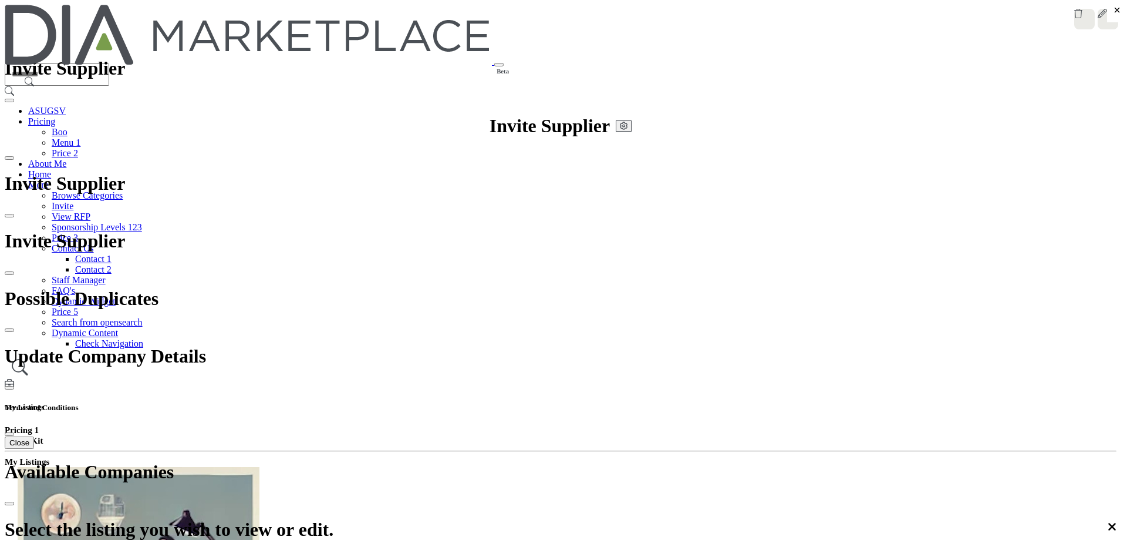
click at [1109, 14] on icon at bounding box center [1113, 8] width 9 height 9
type input "******"
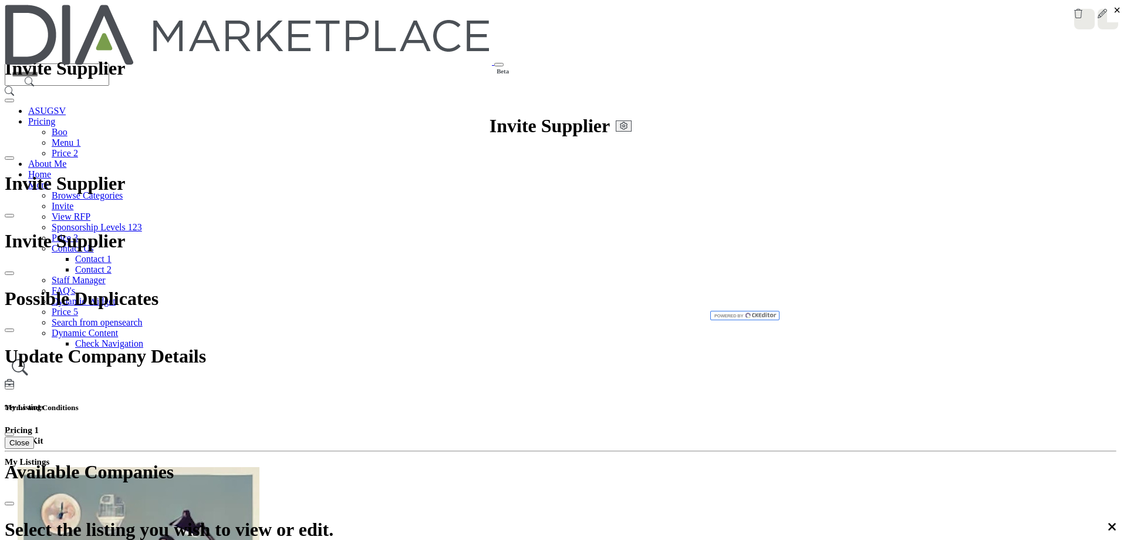
scroll to position [12, 0]
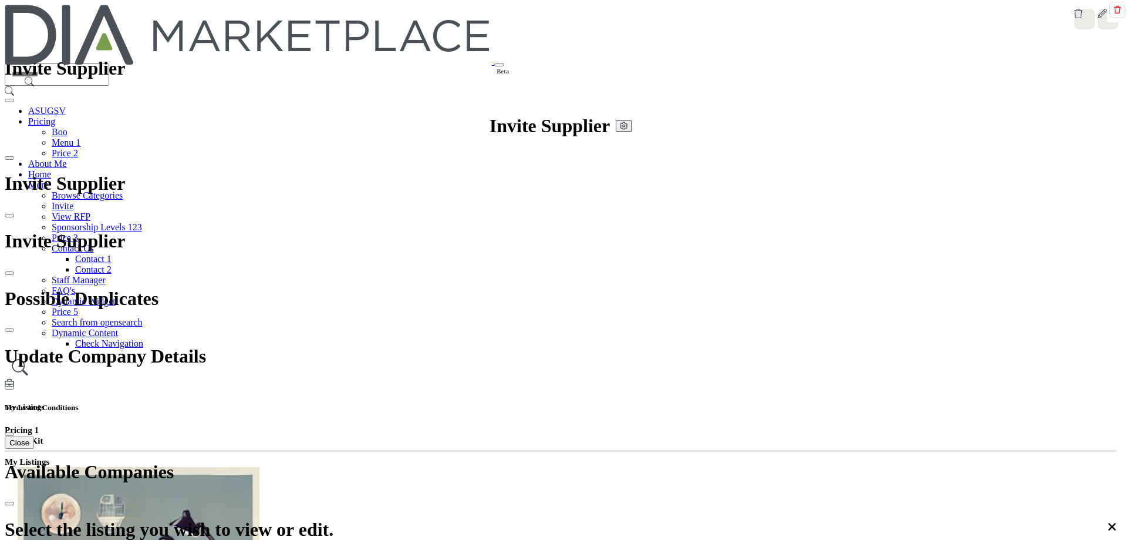
scroll to position [314, 0]
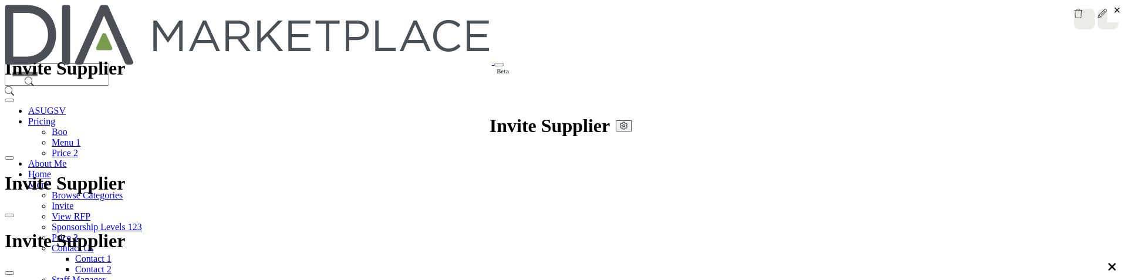
scroll to position [2413, 0]
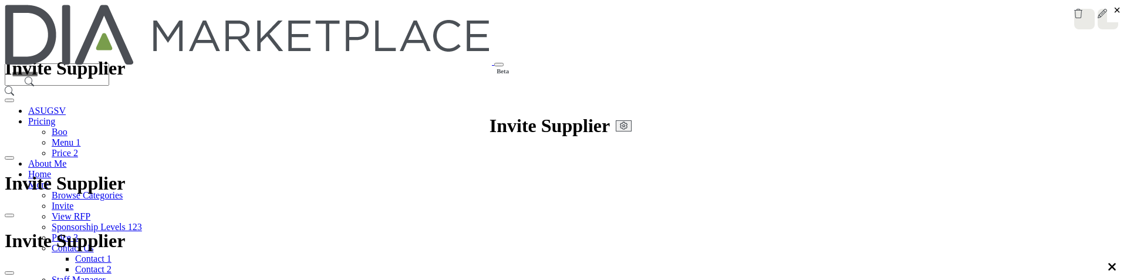
scroll to position [0, 0]
click at [1109, 14] on icon at bounding box center [1113, 8] width 9 height 9
type input "*********"
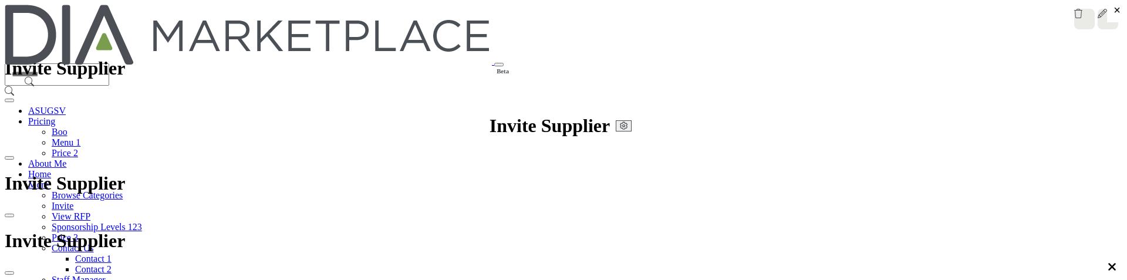
scroll to position [253, 0]
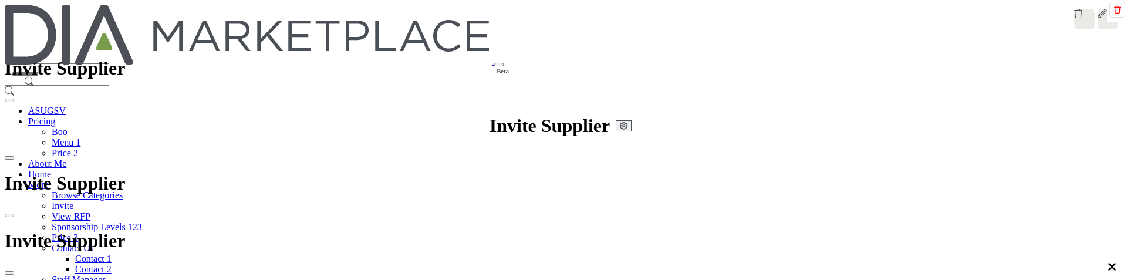
scroll to position [488, 0]
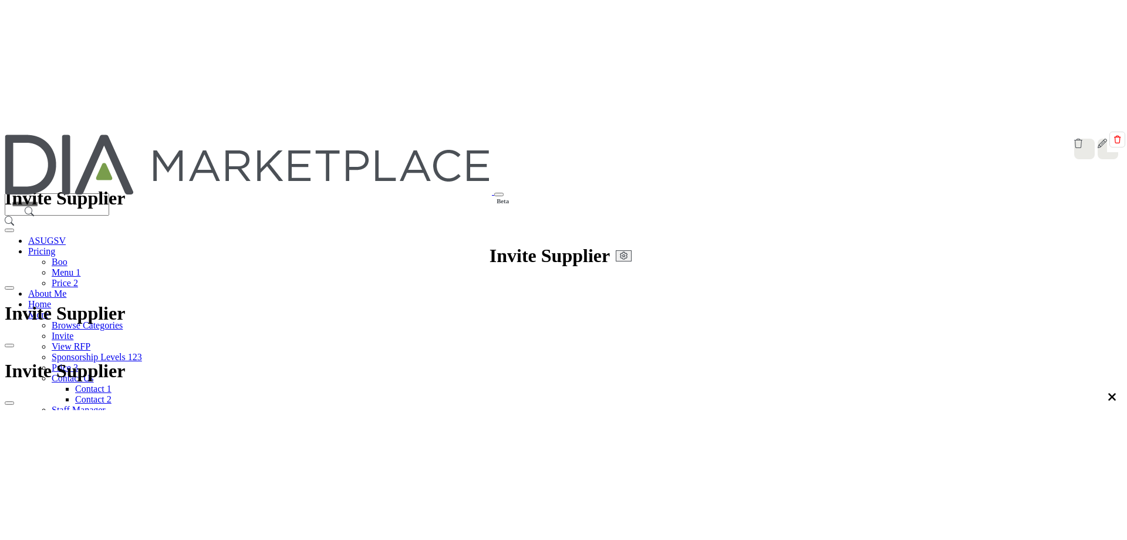
scroll to position [510, 0]
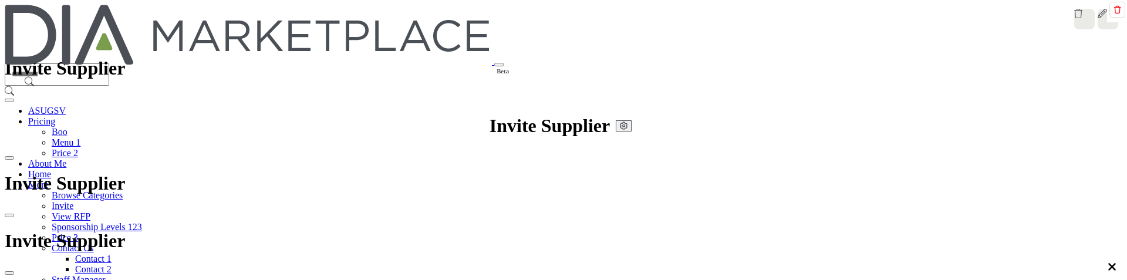
click at [1114, 14] on icon at bounding box center [1117, 10] width 6 height 8
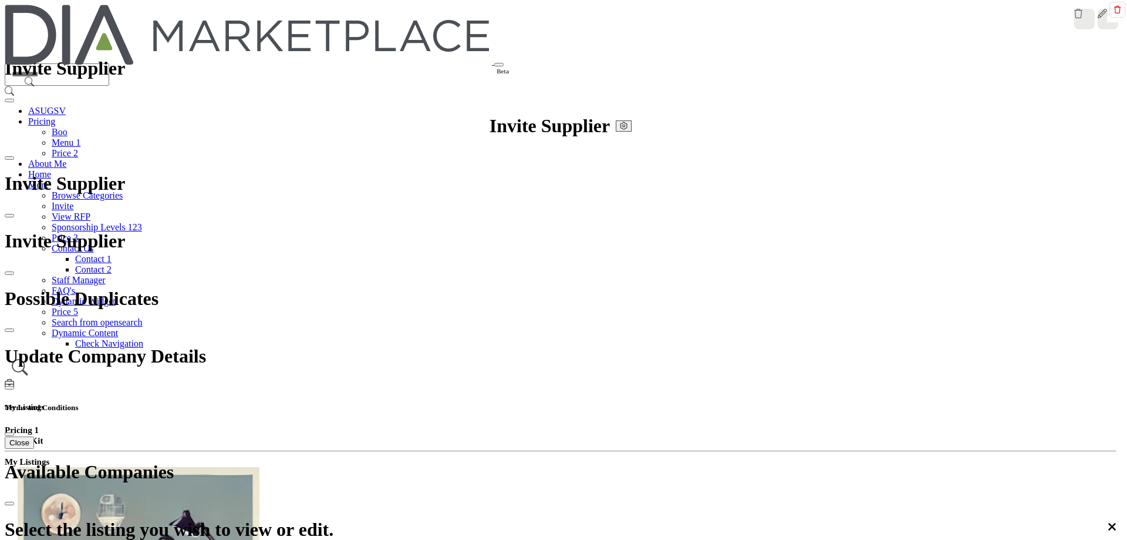
scroll to position [314, 0]
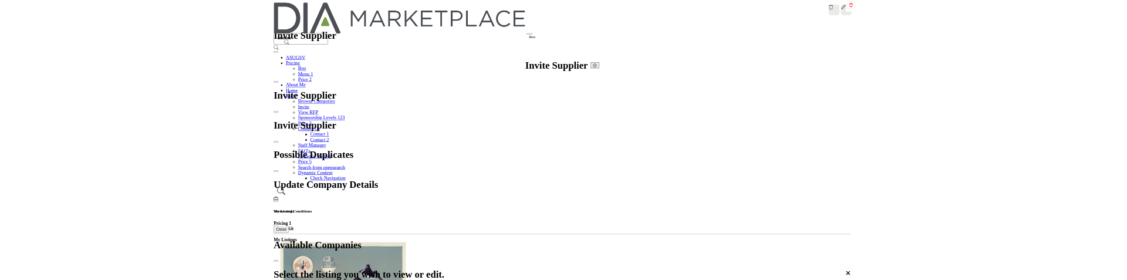
scroll to position [0, 0]
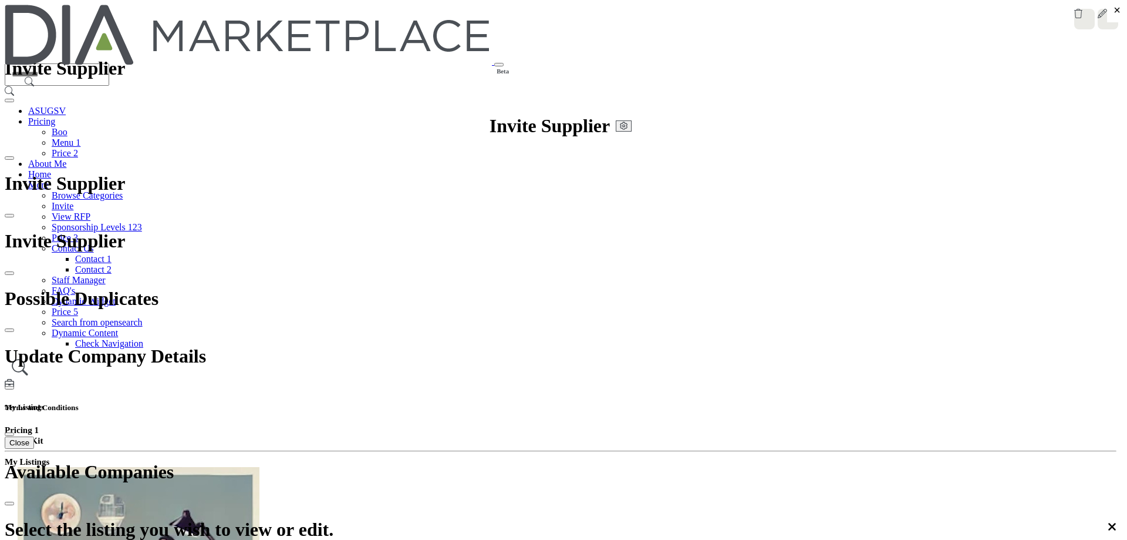
copy span "File size exceeds the maximum limit of"
drag, startPoint x: 566, startPoint y: 278, endPoint x: 708, endPoint y: 274, distance: 141.5
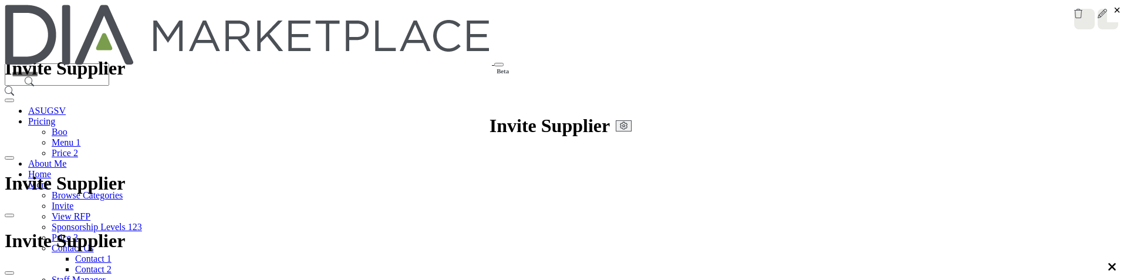
scroll to position [39, 0]
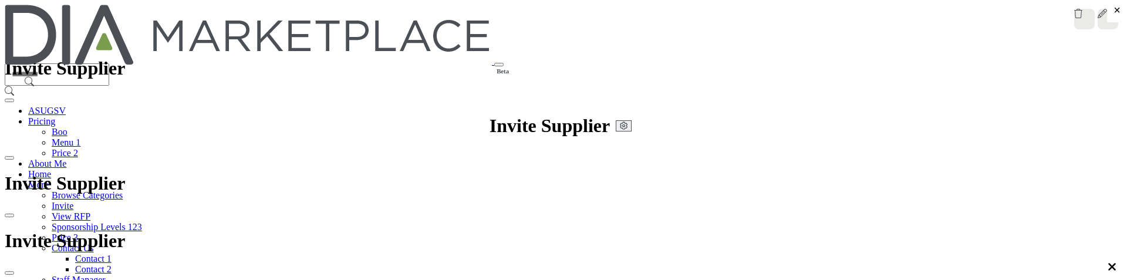
drag, startPoint x: 531, startPoint y: 118, endPoint x: 537, endPoint y: 155, distance: 37.6
drag, startPoint x: 531, startPoint y: 117, endPoint x: 562, endPoint y: 124, distance: 31.2
drag, startPoint x: 545, startPoint y: 117, endPoint x: 568, endPoint y: 138, distance: 31.2
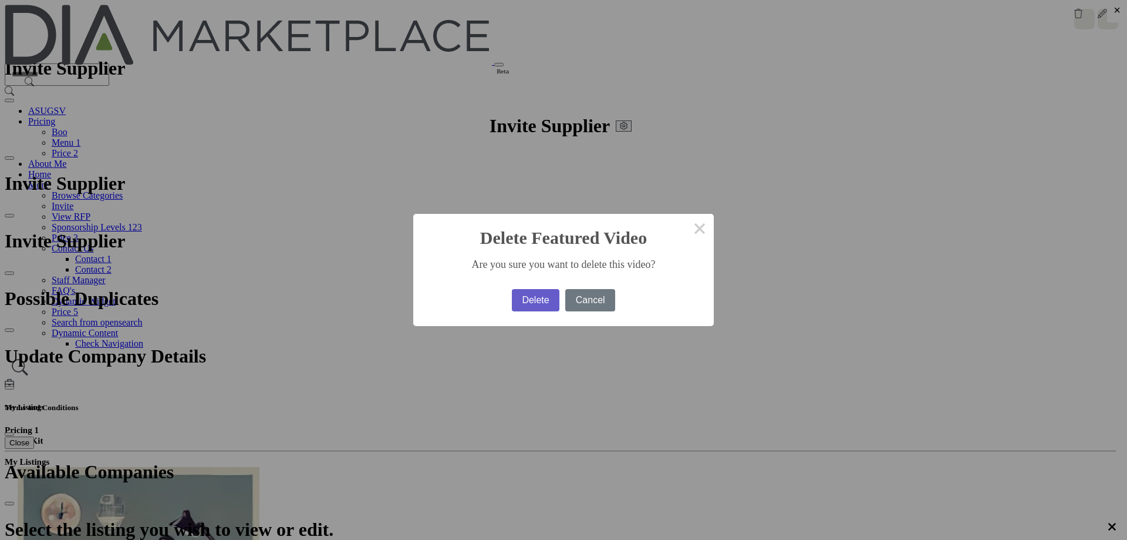
click at [517, 297] on button "Delete" at bounding box center [536, 300] width 48 height 22
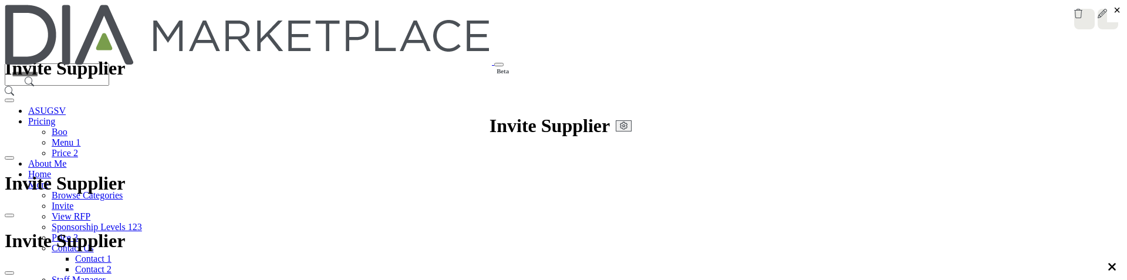
scroll to position [39, 0]
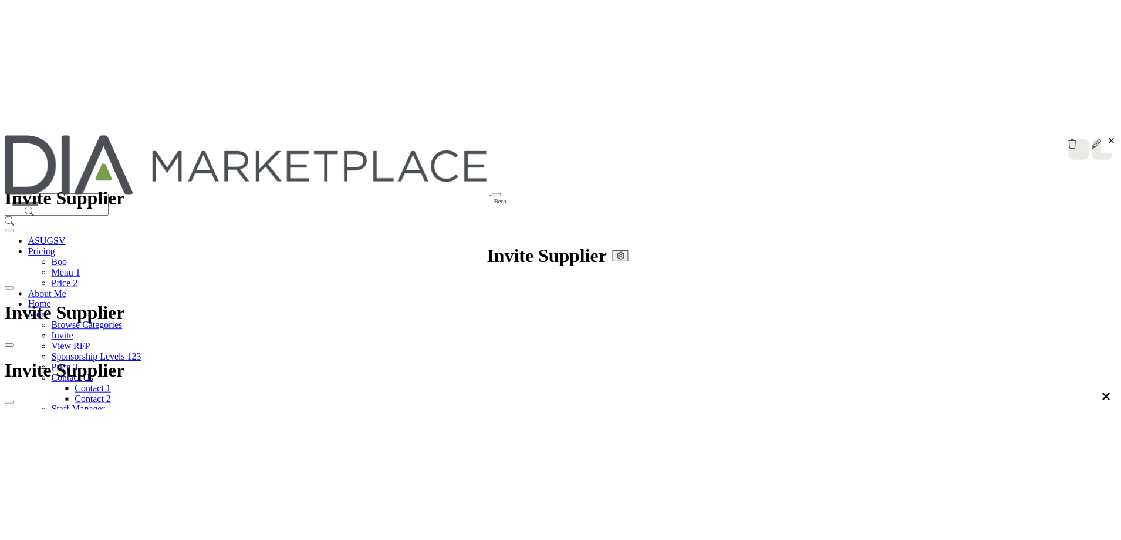
scroll to position [0, 0]
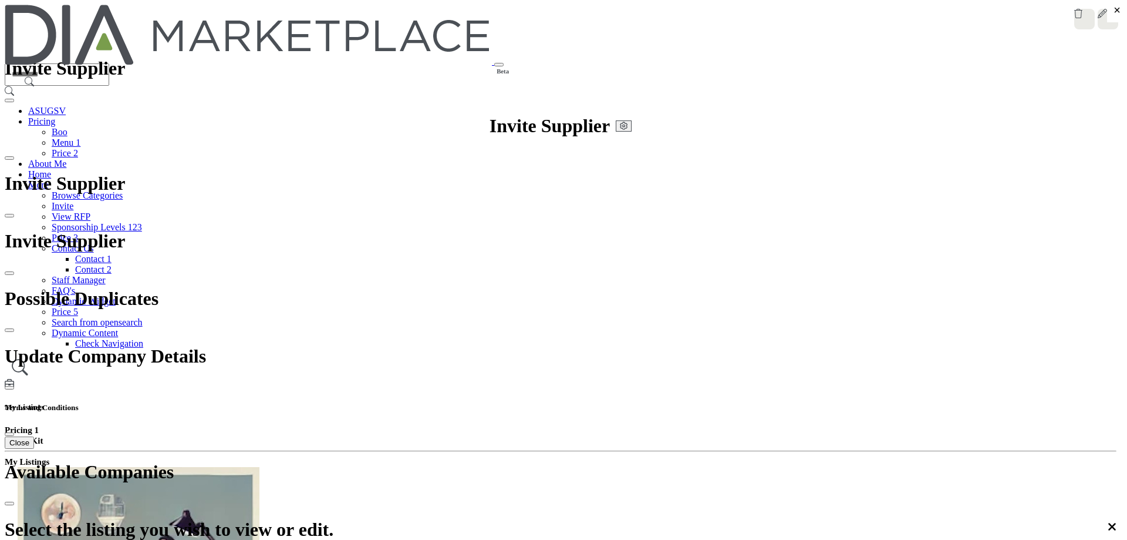
click at [1109, 14] on icon at bounding box center [1113, 8] width 9 height 9
type input "******"
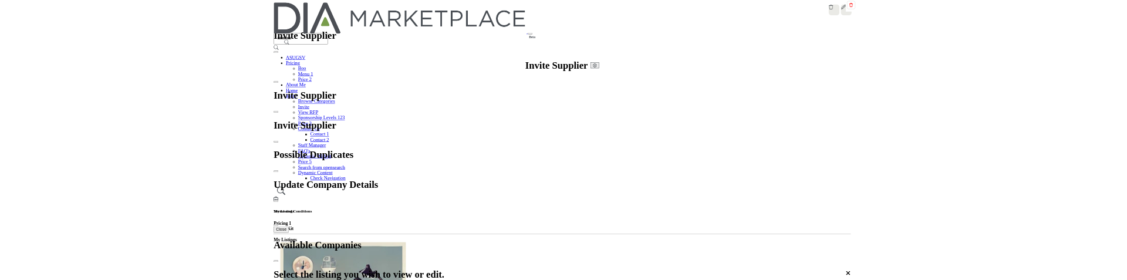
scroll to position [314, 0]
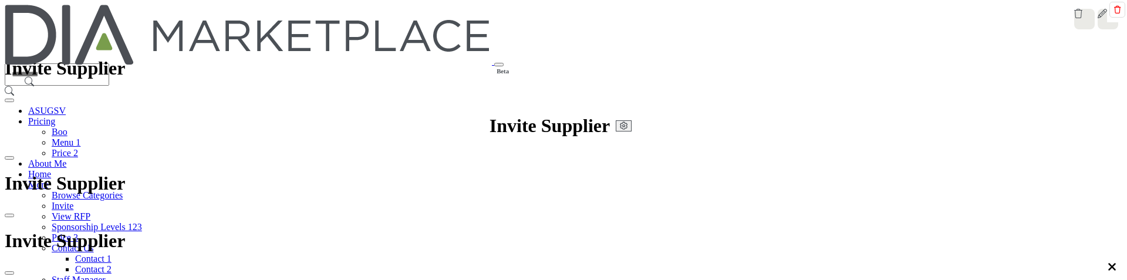
scroll to position [490, 0]
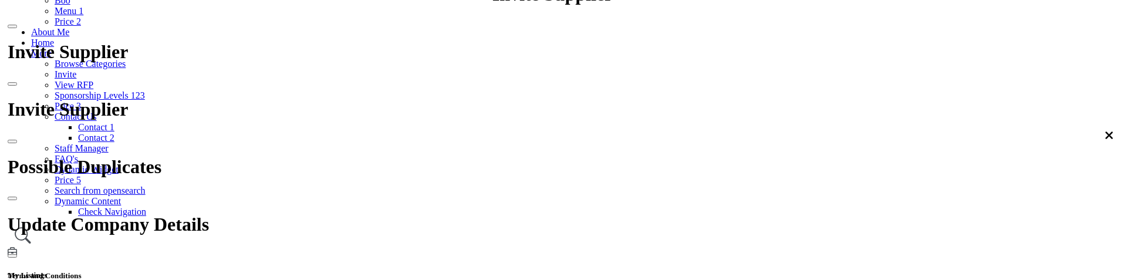
scroll to position [176, 0]
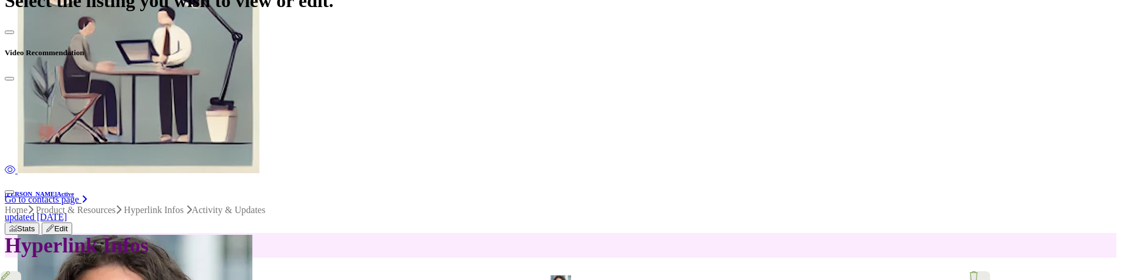
scroll to position [763, 0]
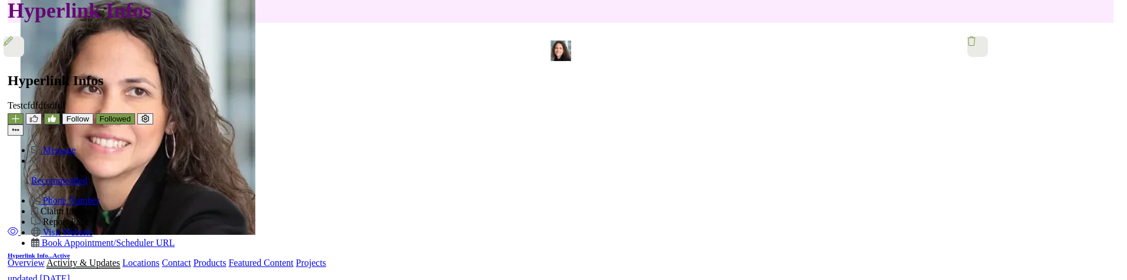
scroll to position [235, 0]
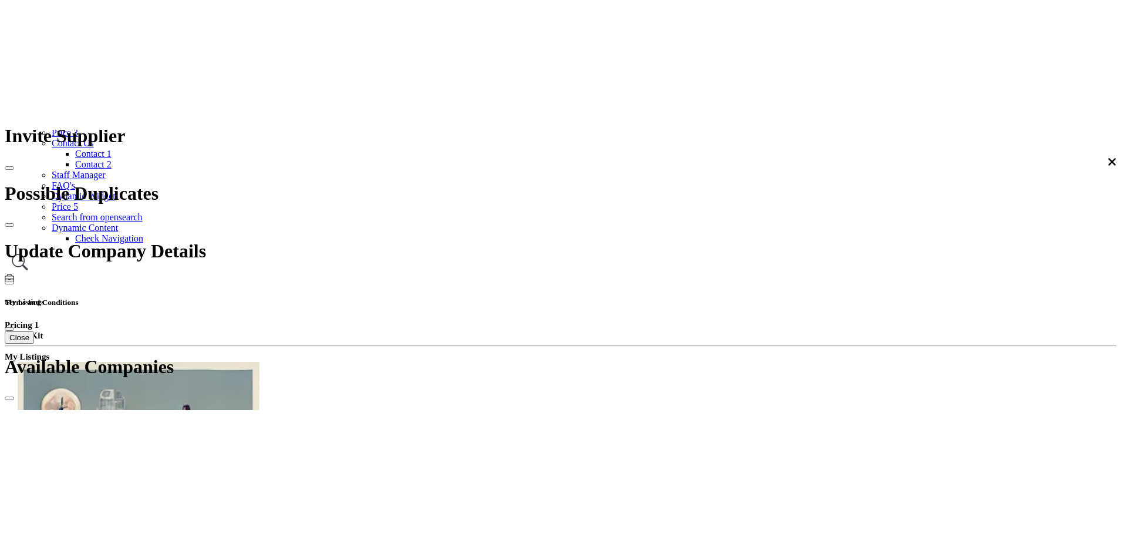
scroll to position [585, 0]
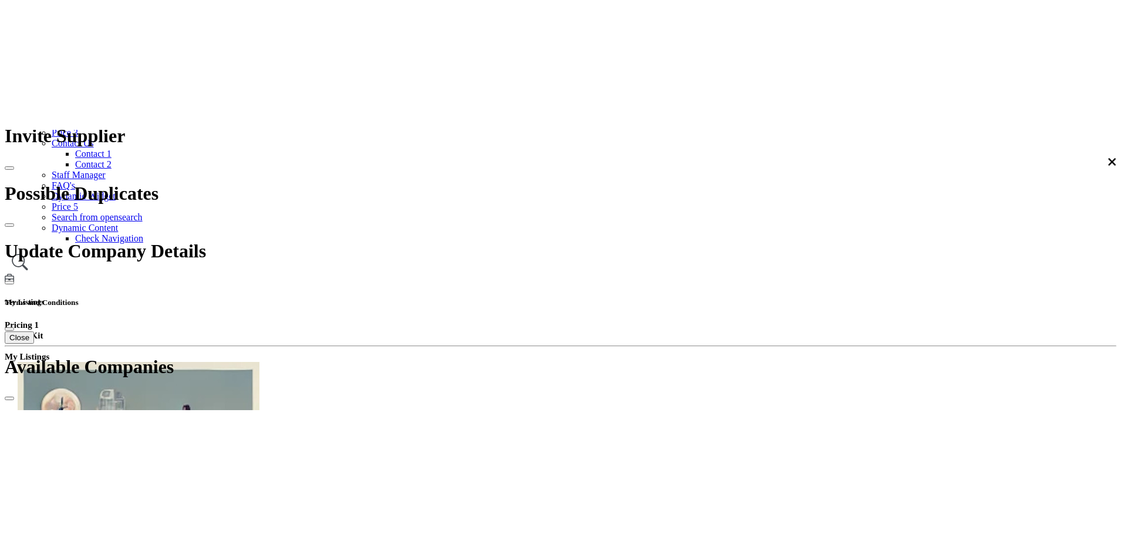
scroll to position [547, 0]
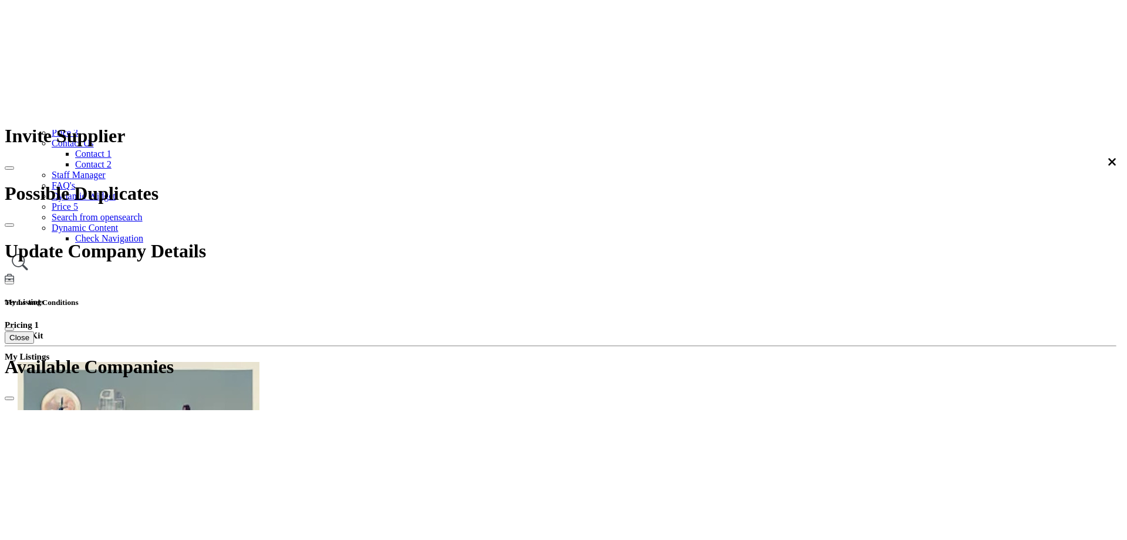
scroll to position [326, 0]
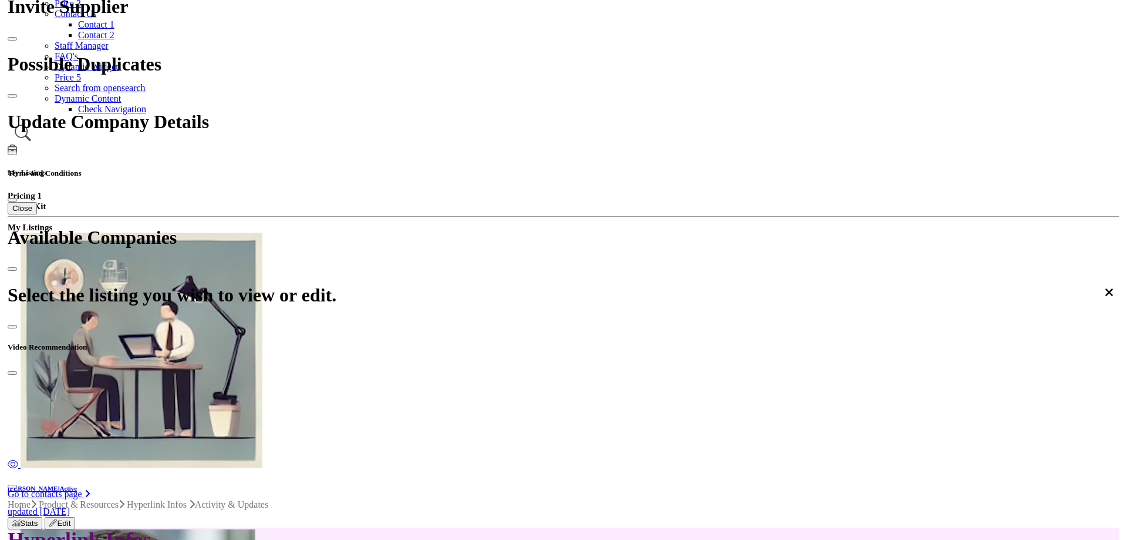
scroll to position [234, 0]
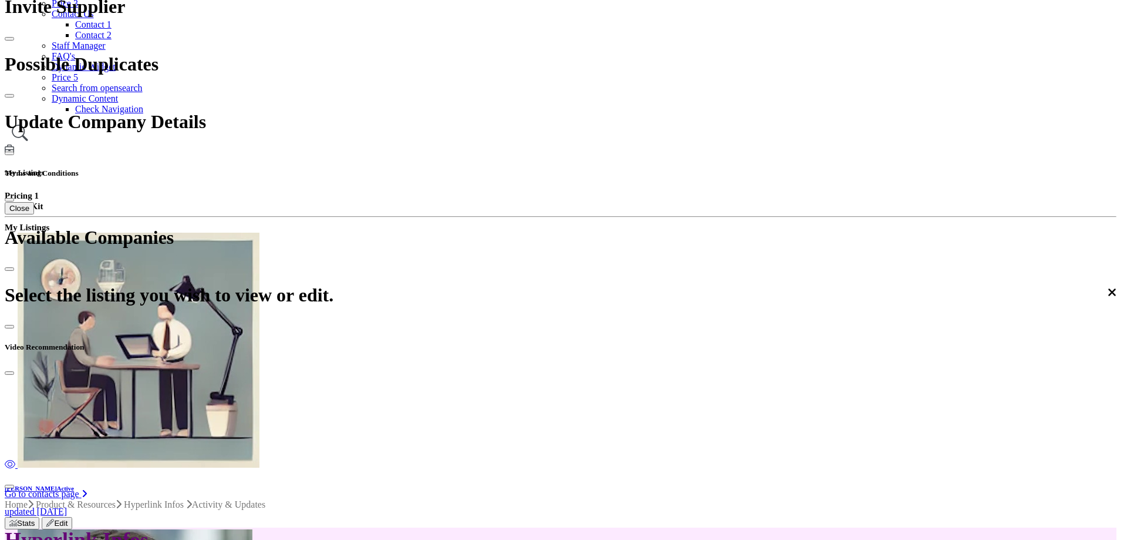
scroll to position [235, 0]
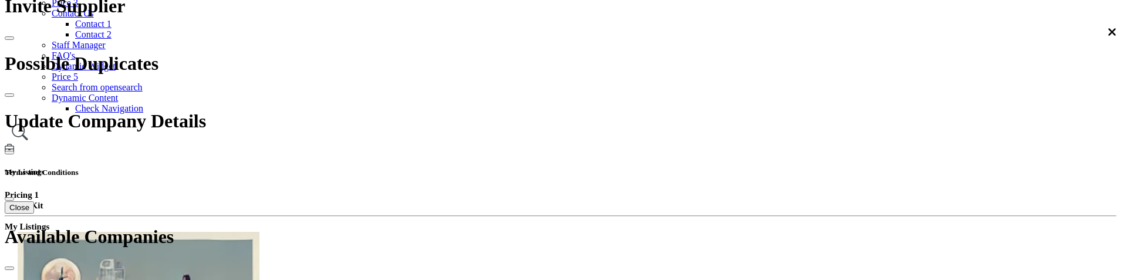
scroll to position [523, 0]
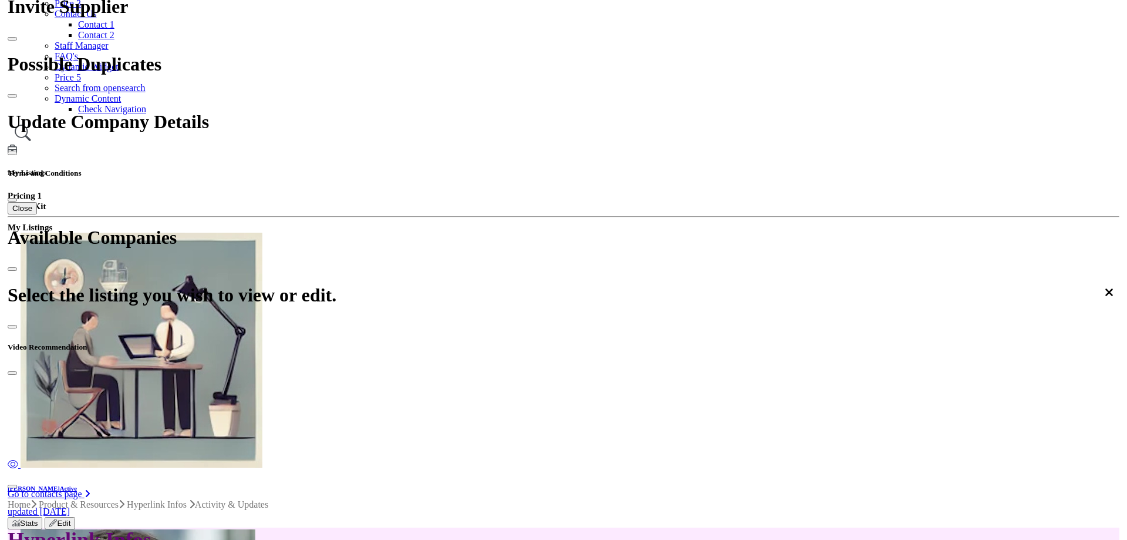
scroll to position [234, 0]
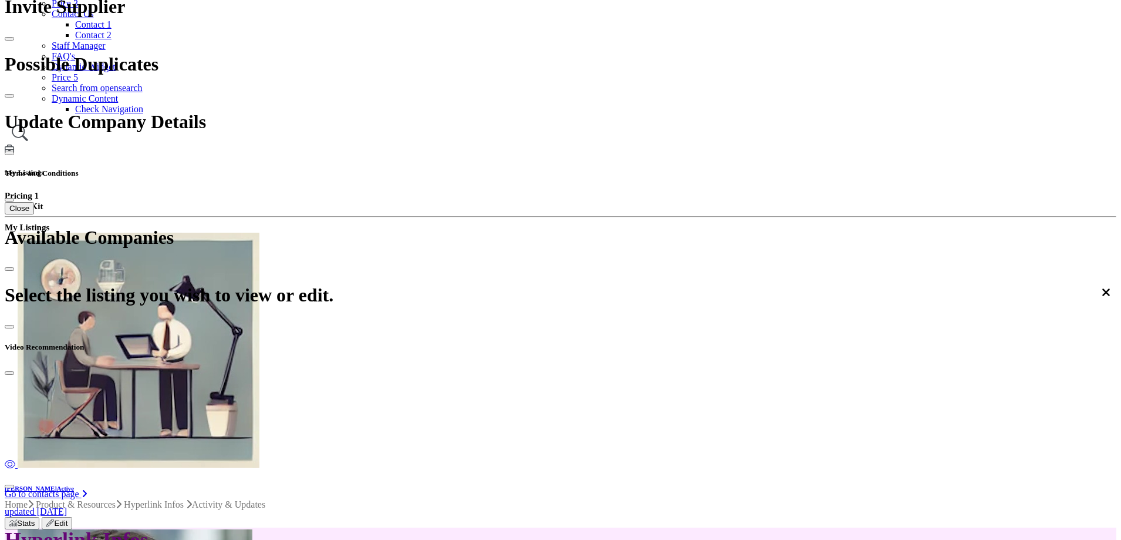
click at [0, 0] on div at bounding box center [0, 0] width 0 height 0
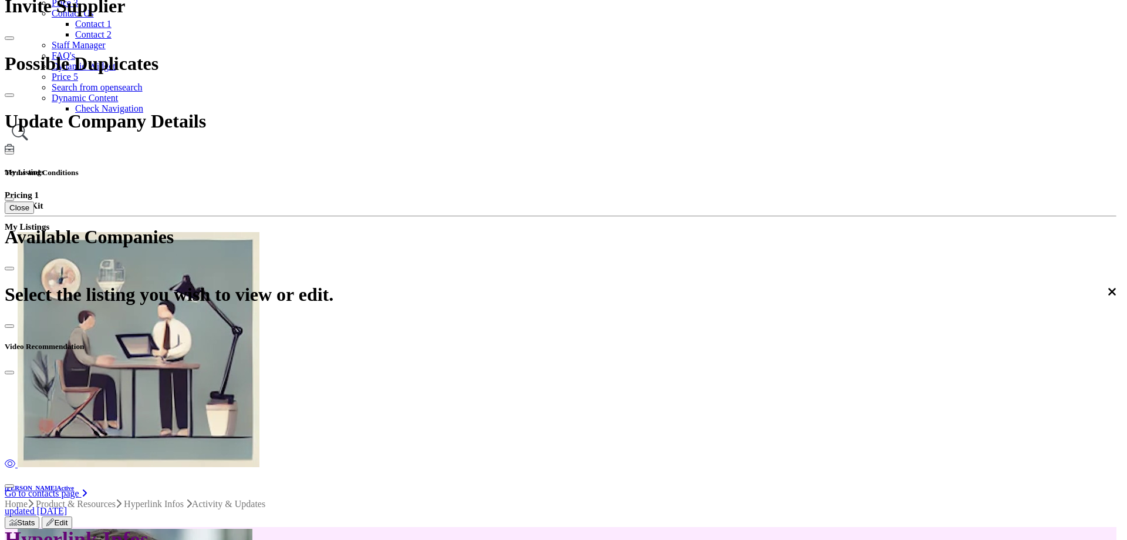
scroll to position [326, 0]
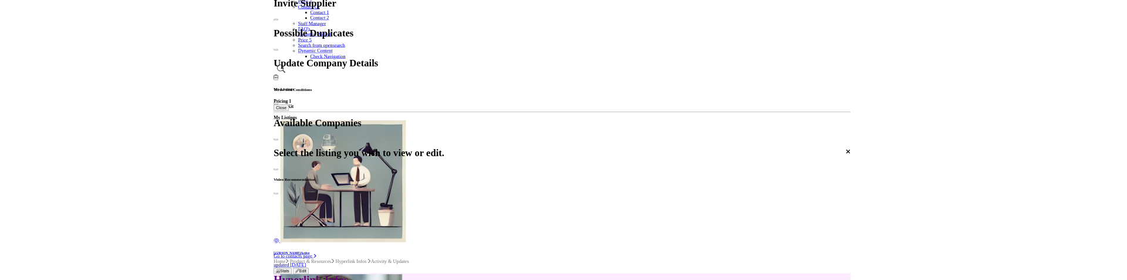
scroll to position [339, 0]
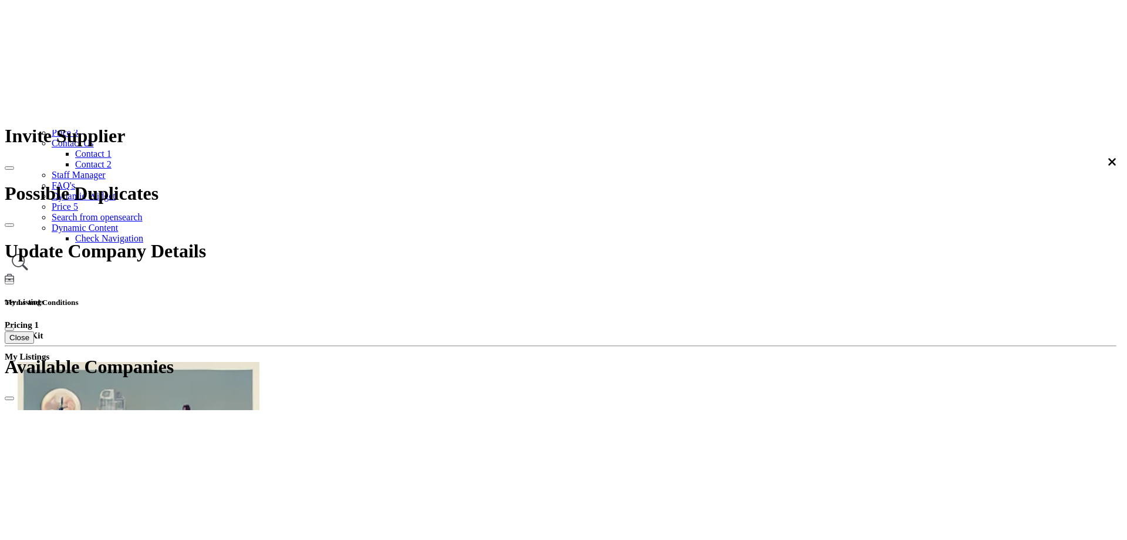
scroll to position [515, 0]
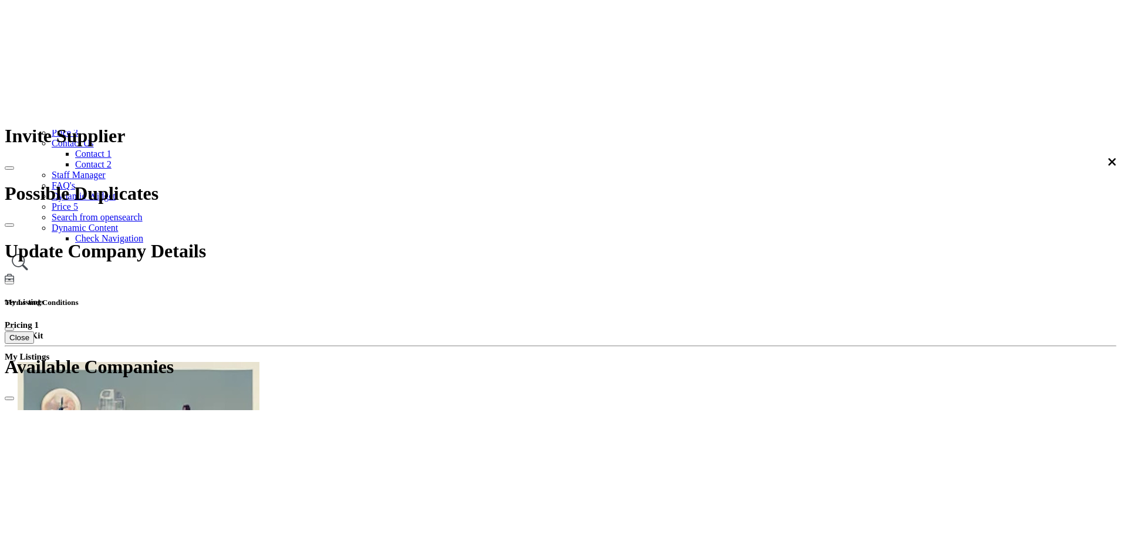
scroll to position [339, 0]
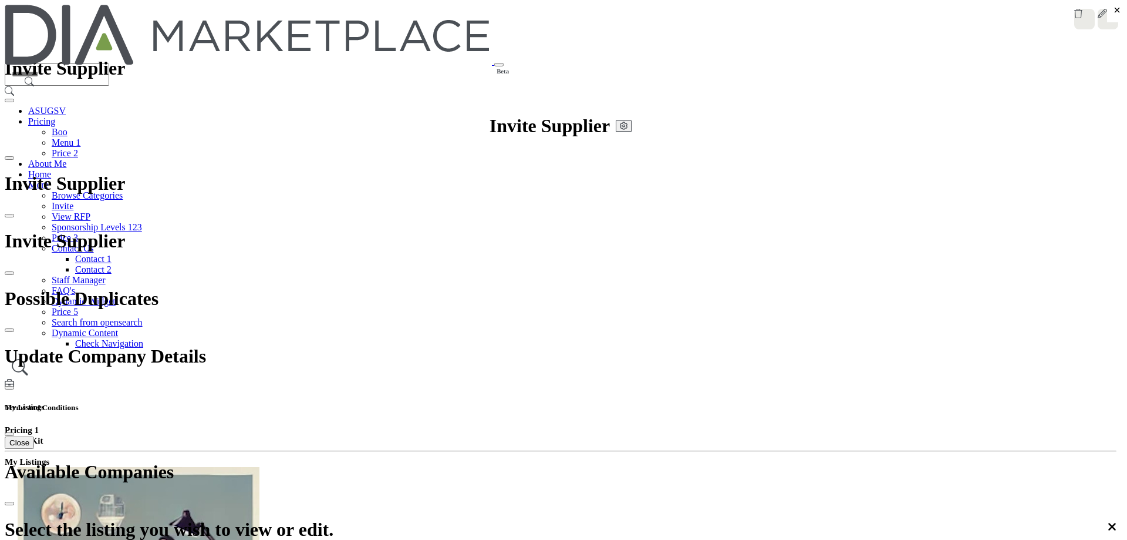
scroll to position [235, 0]
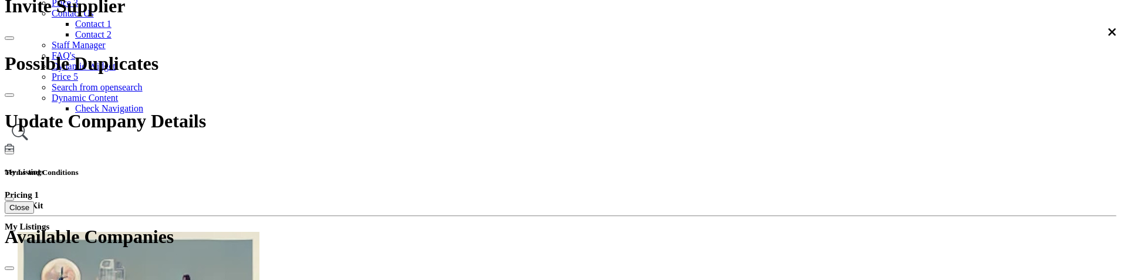
scroll to position [510, 0]
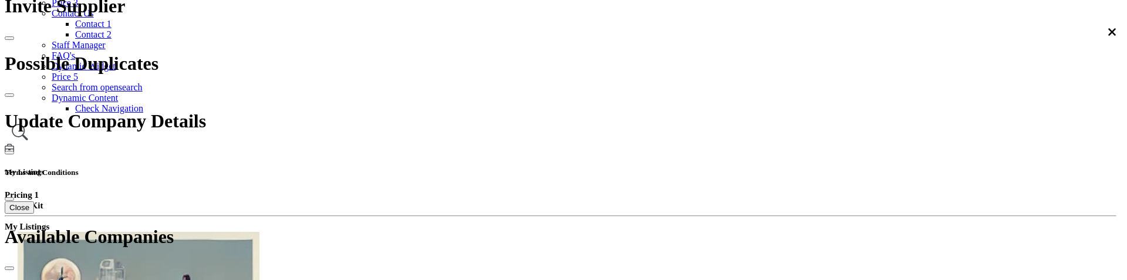
type input "****"
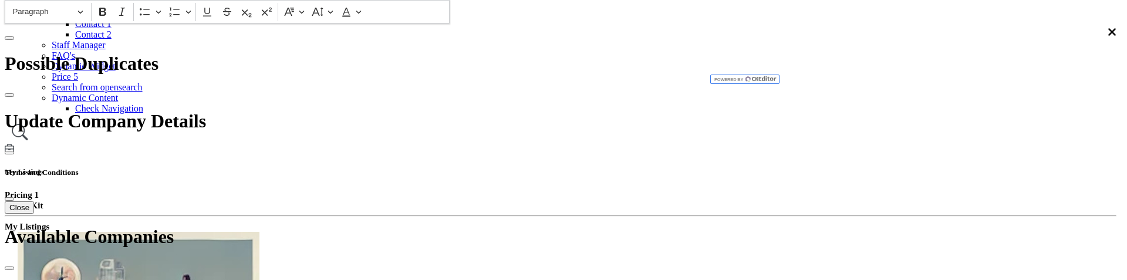
scroll to position [470, 0]
